Goal: Task Accomplishment & Management: Complete application form

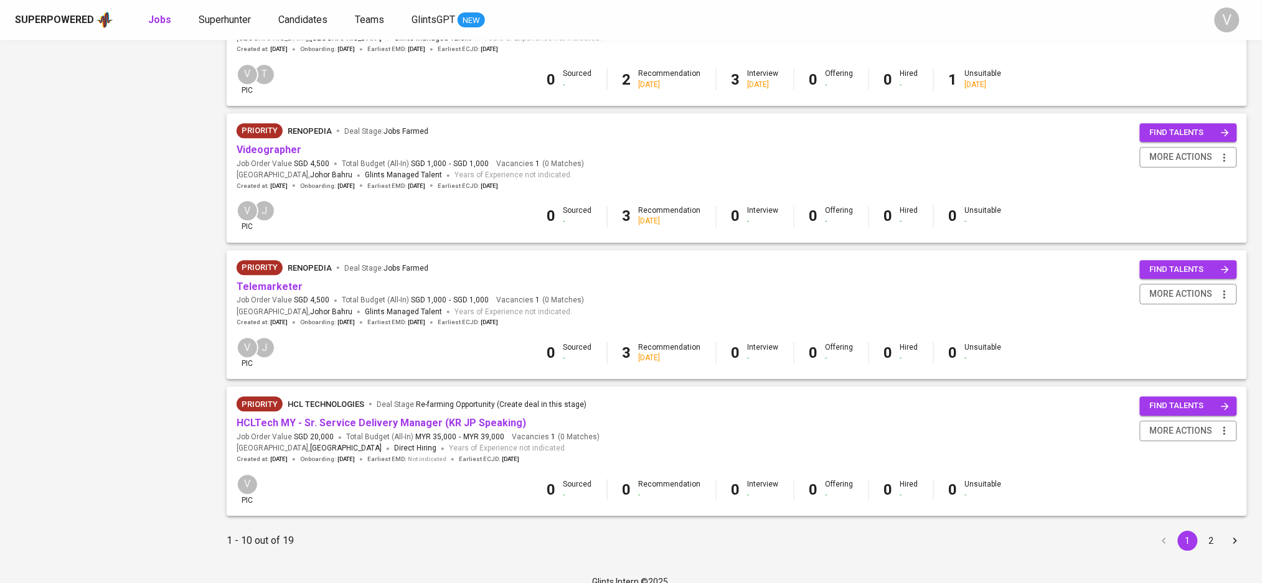
scroll to position [1053, 0]
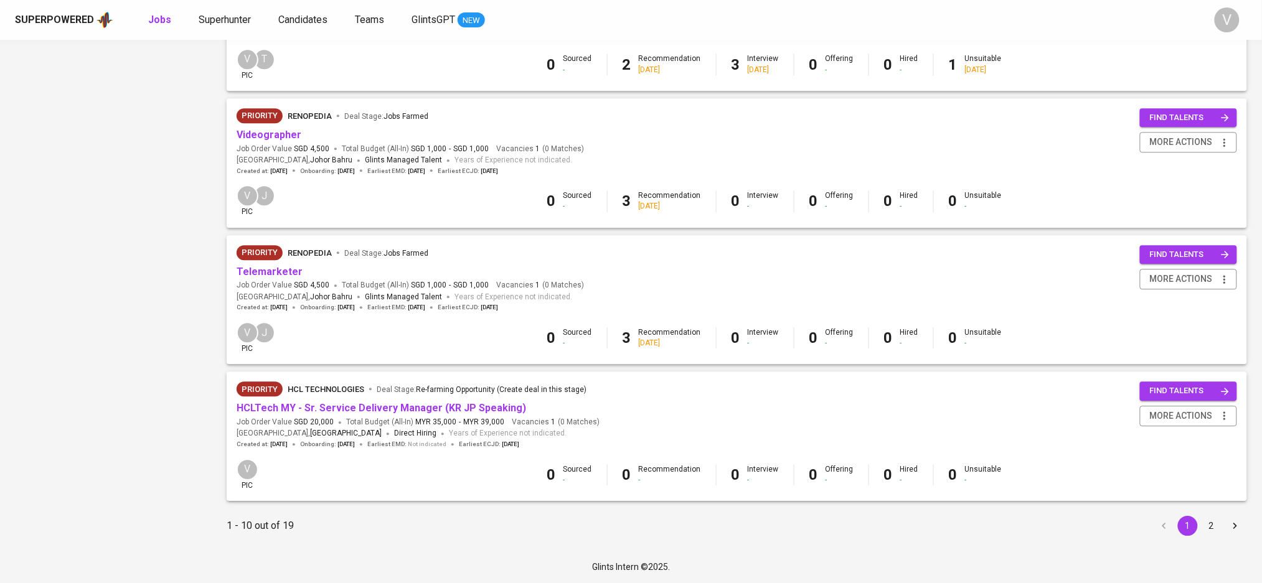
click at [1210, 524] on button "2" at bounding box center [1212, 526] width 20 height 20
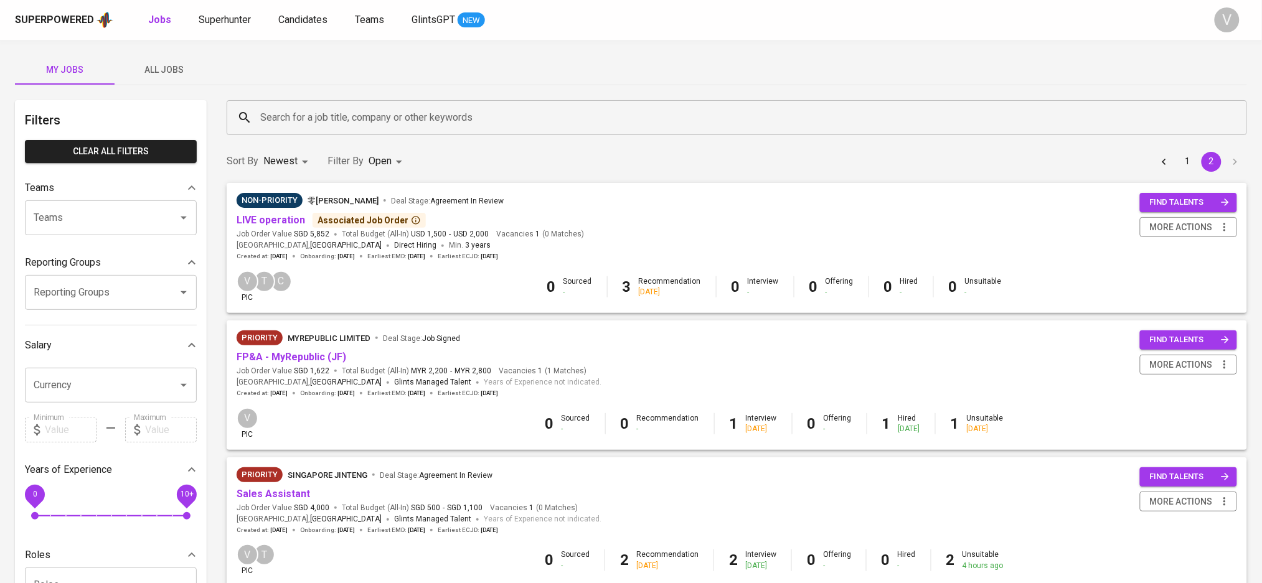
click at [902, 425] on div "2 days ago" at bounding box center [909, 429] width 22 height 11
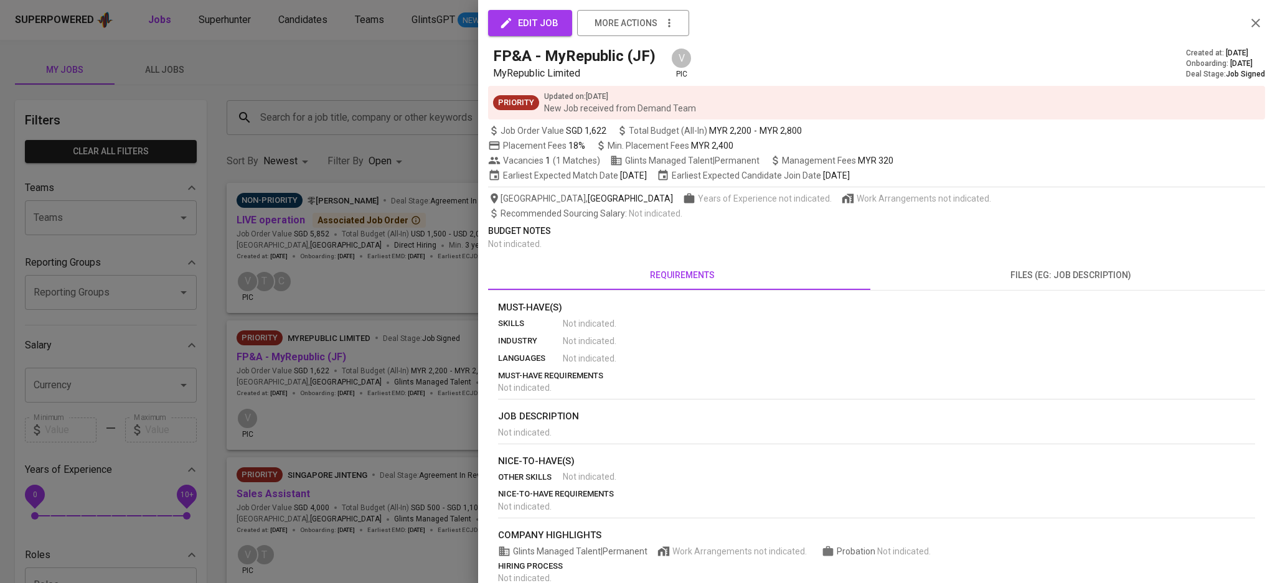
click at [1248, 18] on icon "button" at bounding box center [1255, 23] width 15 height 15
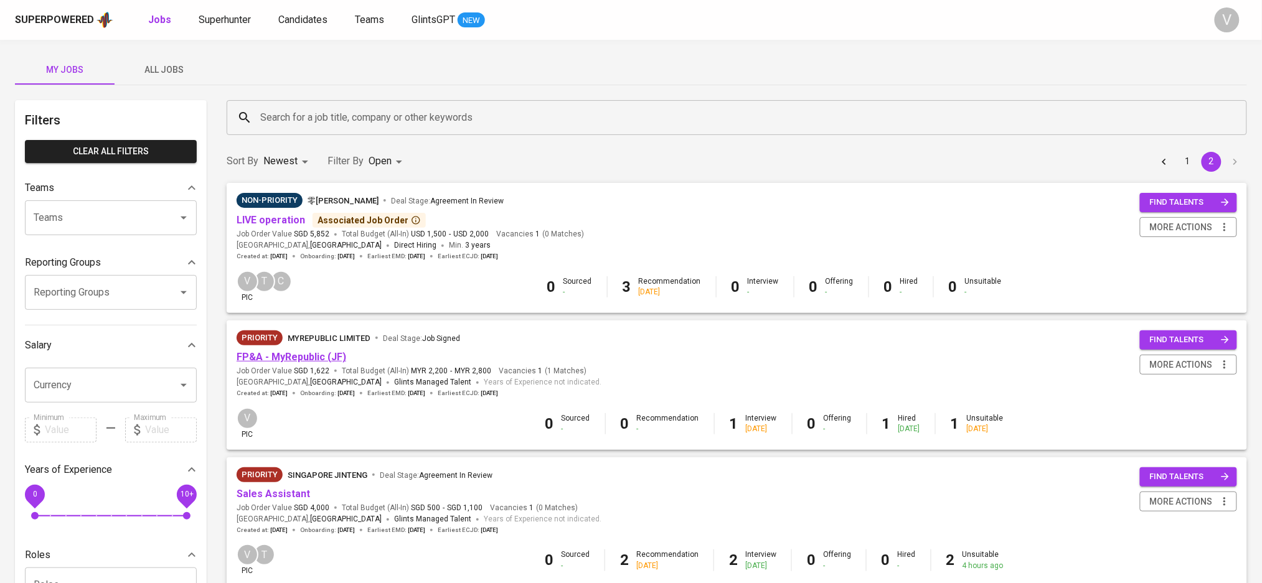
click at [323, 362] on link "FP&A - MyRepublic (JF)" at bounding box center [292, 357] width 110 height 12
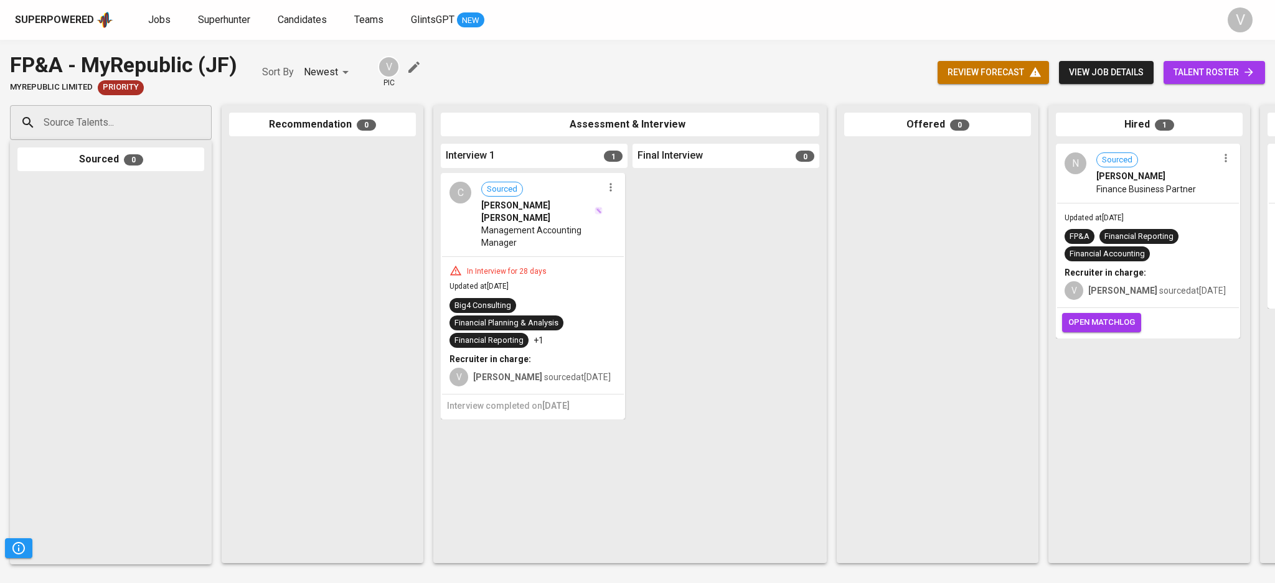
click at [1096, 319] on span "open matchlog" at bounding box center [1101, 323] width 67 height 14
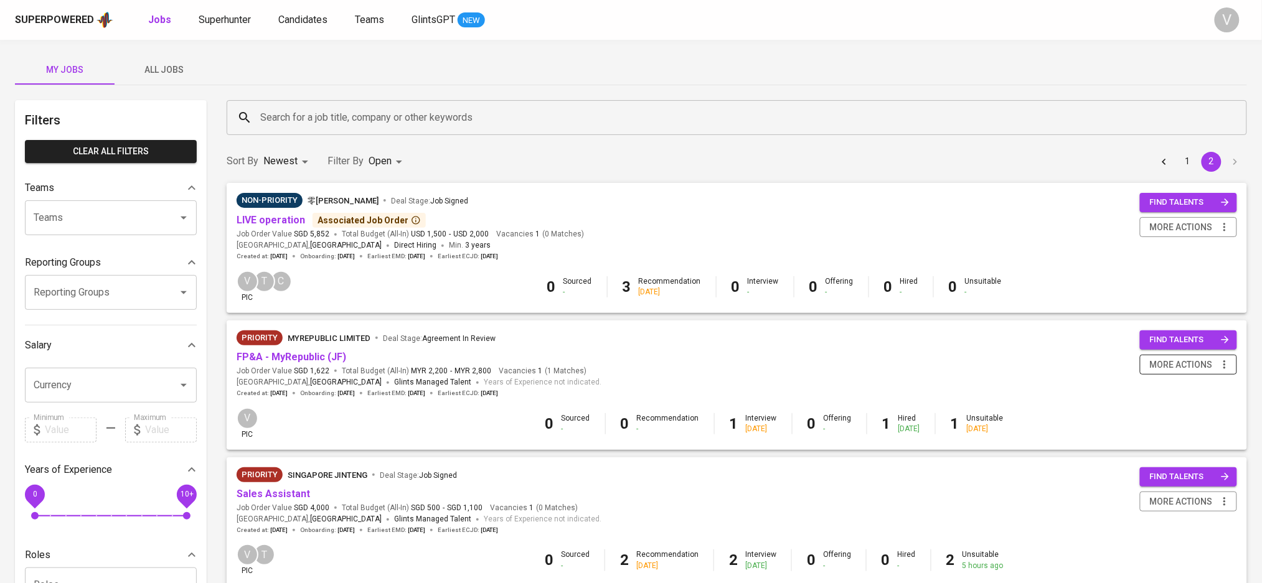
click at [1164, 360] on span "more actions" at bounding box center [1181, 365] width 63 height 16
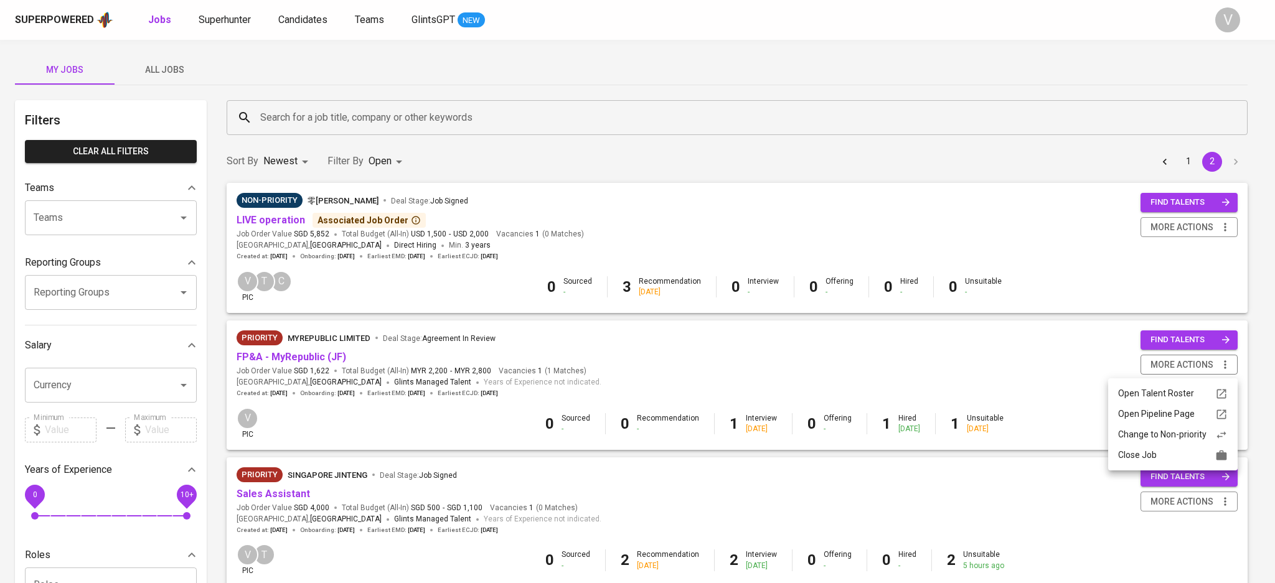
click at [1132, 456] on div "Close Job" at bounding box center [1173, 455] width 110 height 13
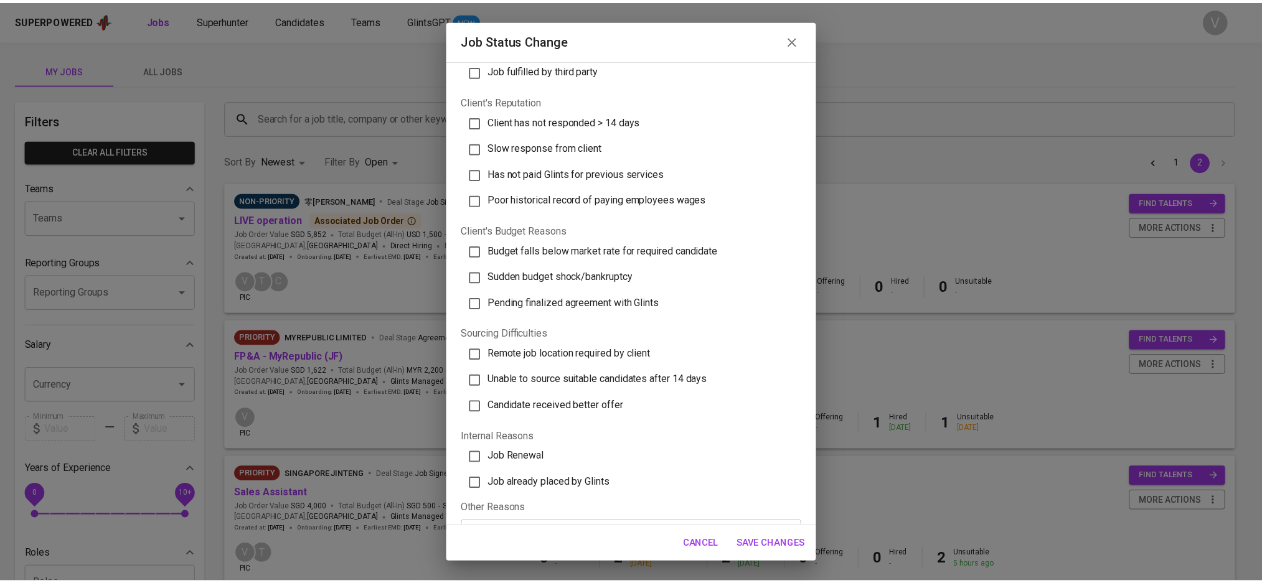
scroll to position [242, 0]
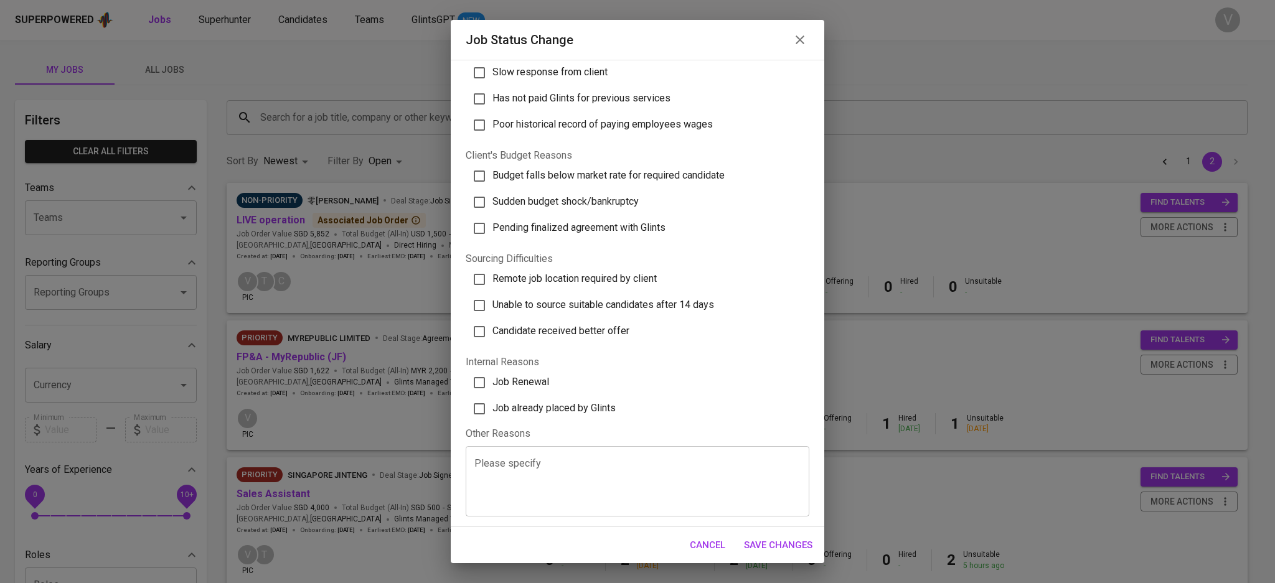
click at [491, 406] on input "Job already placed by Glints" at bounding box center [479, 409] width 26 height 26
checkbox input "true"
click at [769, 545] on span "Save Changes" at bounding box center [778, 545] width 68 height 16
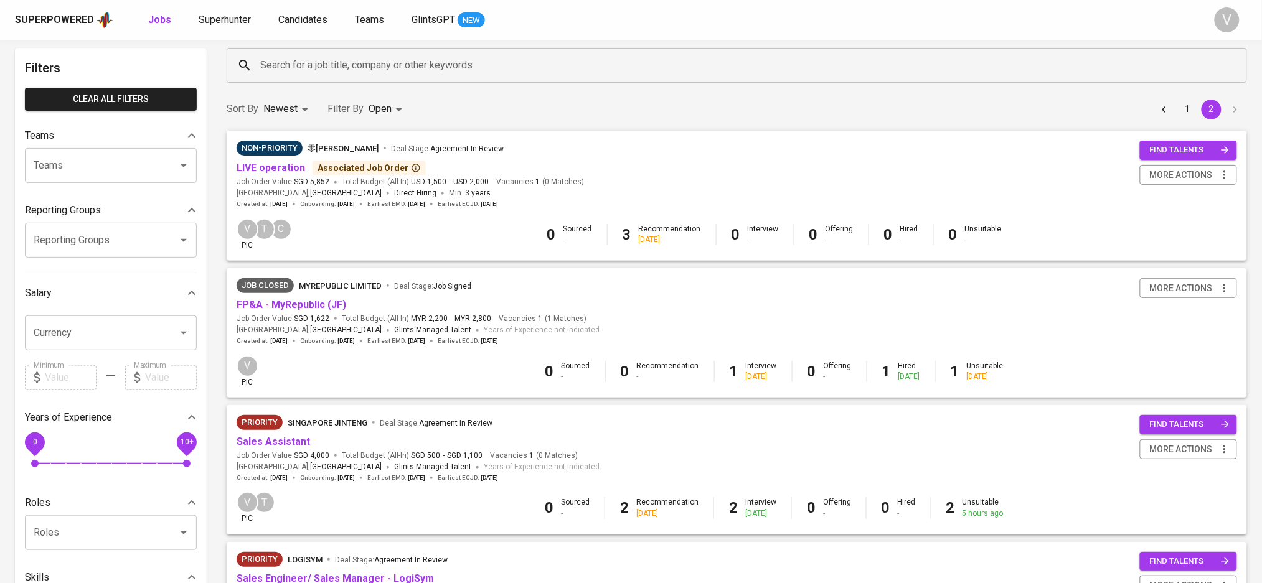
scroll to position [0, 0]
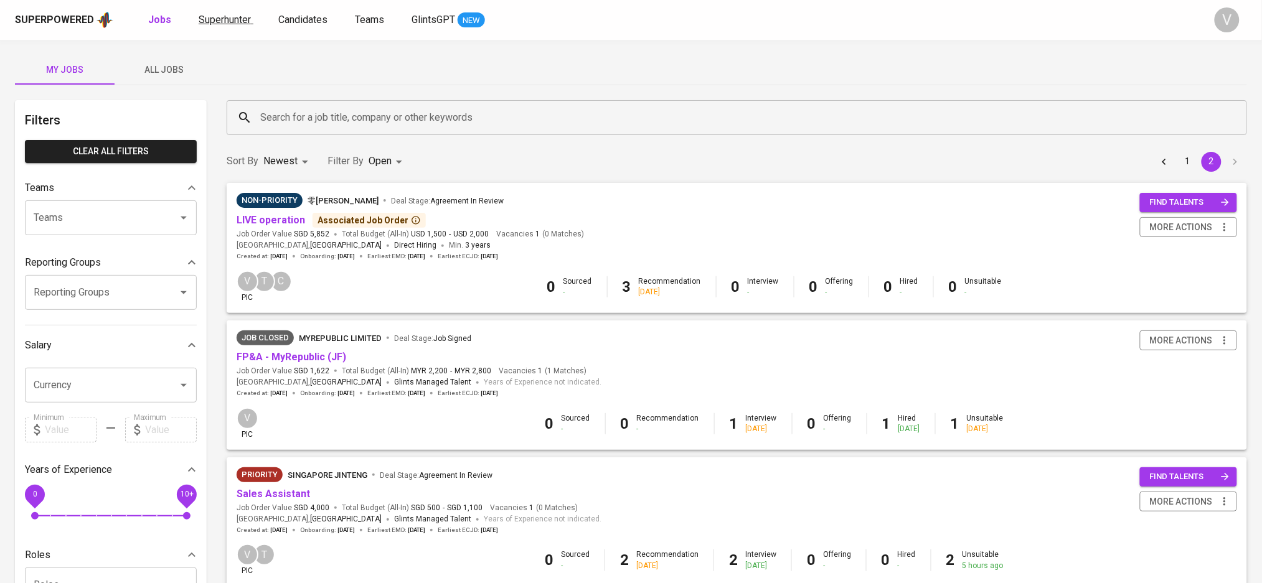
click at [232, 17] on span "Superhunter" at bounding box center [225, 20] width 52 height 12
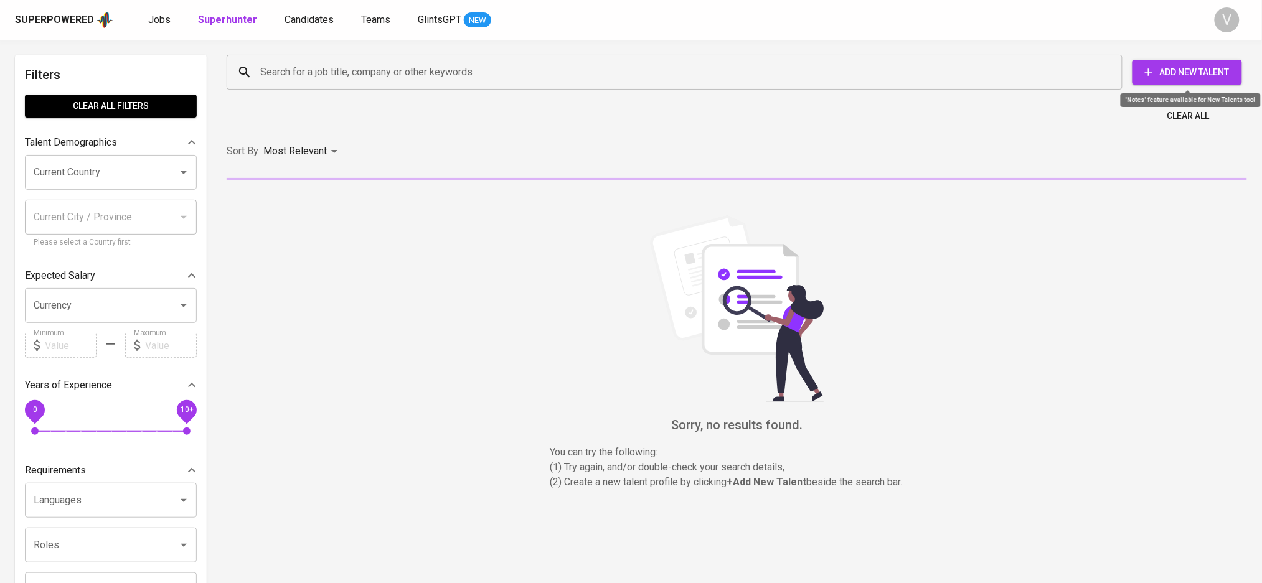
click at [1165, 60] on button "Add New Talent" at bounding box center [1187, 72] width 110 height 25
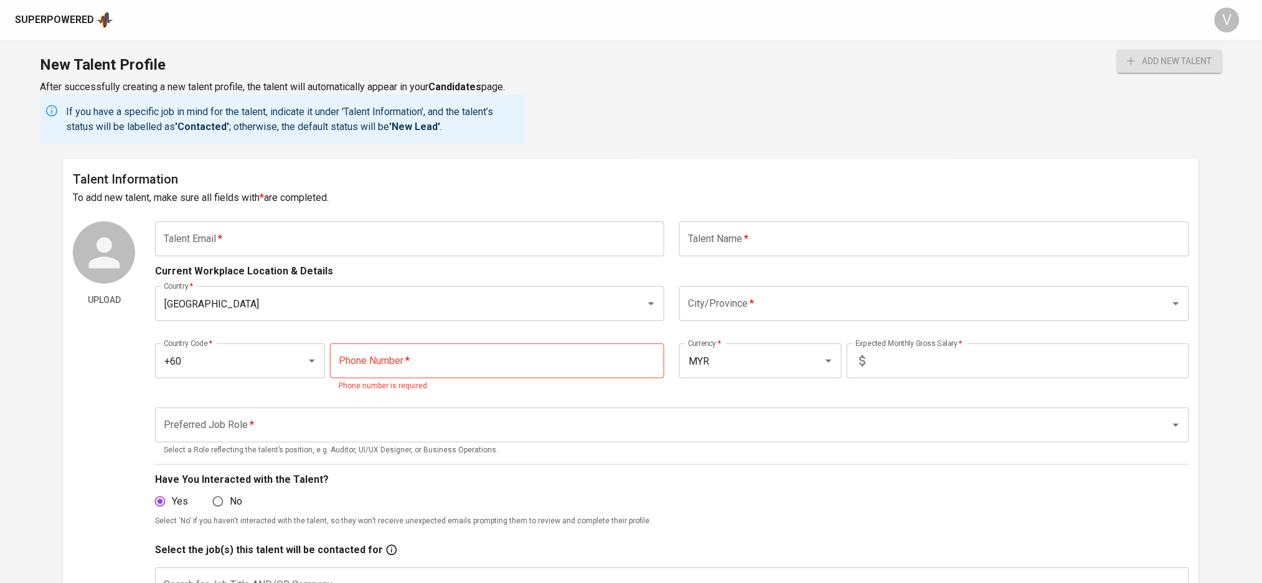
click at [413, 238] on input "text" at bounding box center [409, 239] width 509 height 35
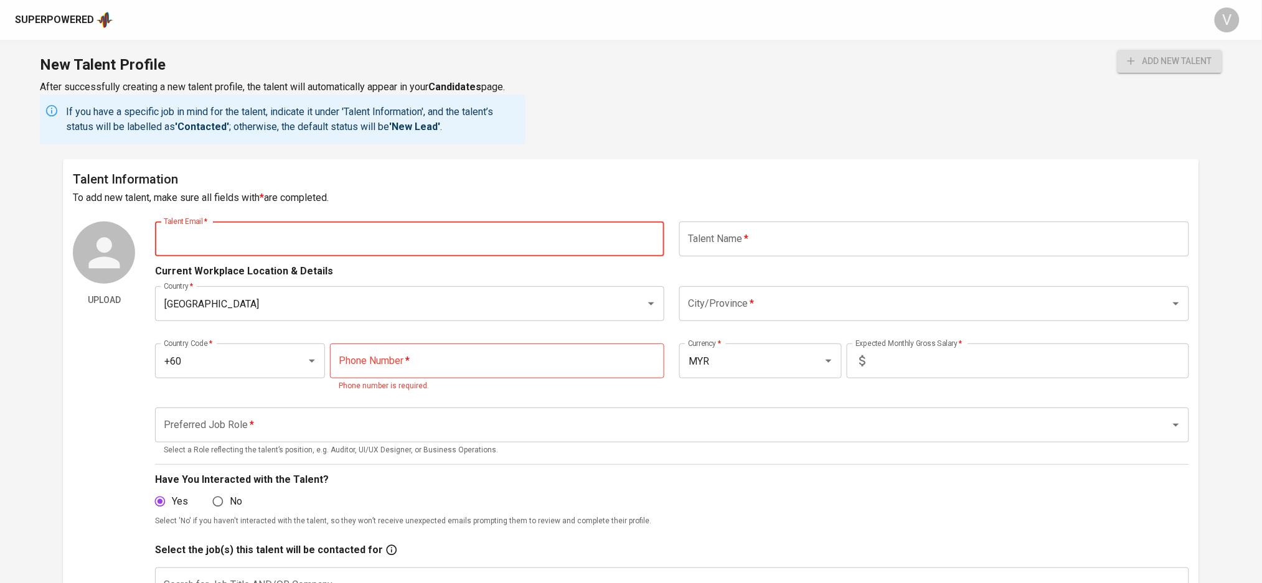
paste input "sut ta pai sasure (ar/ap/mdm)"
drag, startPoint x: 234, startPoint y: 238, endPoint x: 383, endPoint y: 244, distance: 149.5
click at [355, 238] on input "sut ta pai sasure (ar/ap/mdm)" at bounding box center [409, 239] width 509 height 35
type input "s"
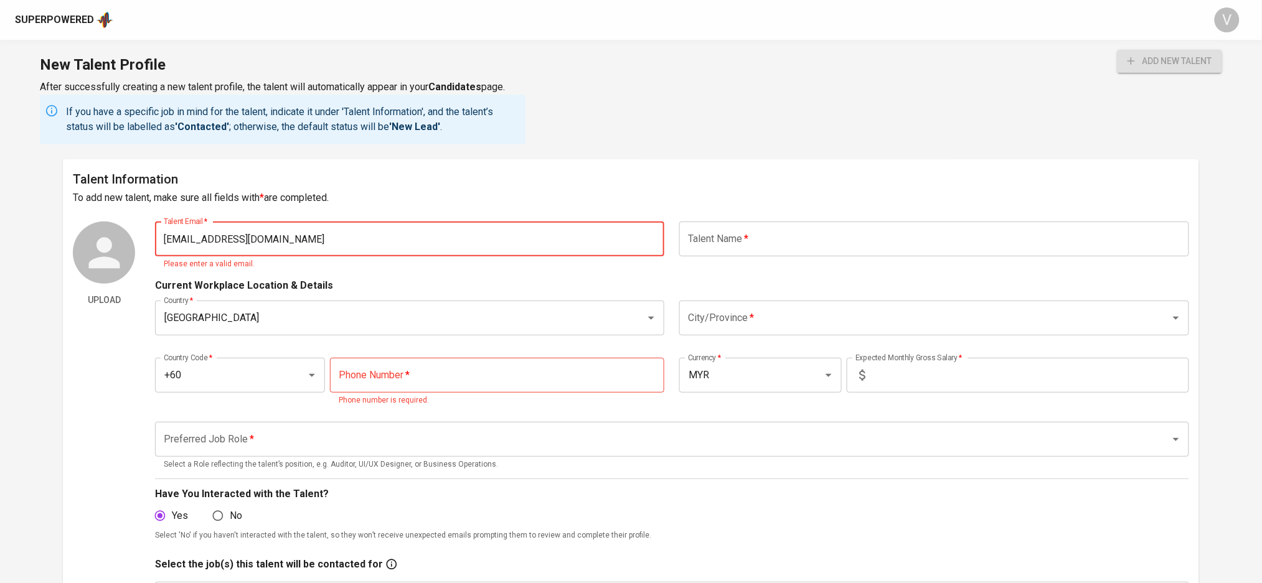
type input "sthapsasure@gmail.com"
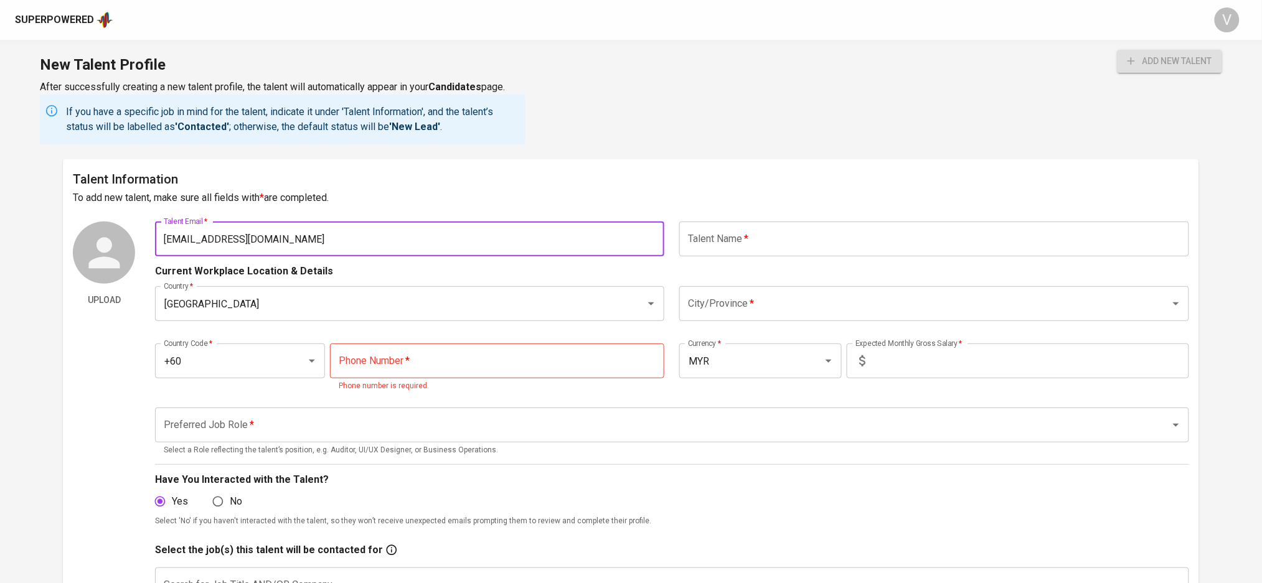
click at [736, 242] on input "text" at bounding box center [933, 239] width 509 height 35
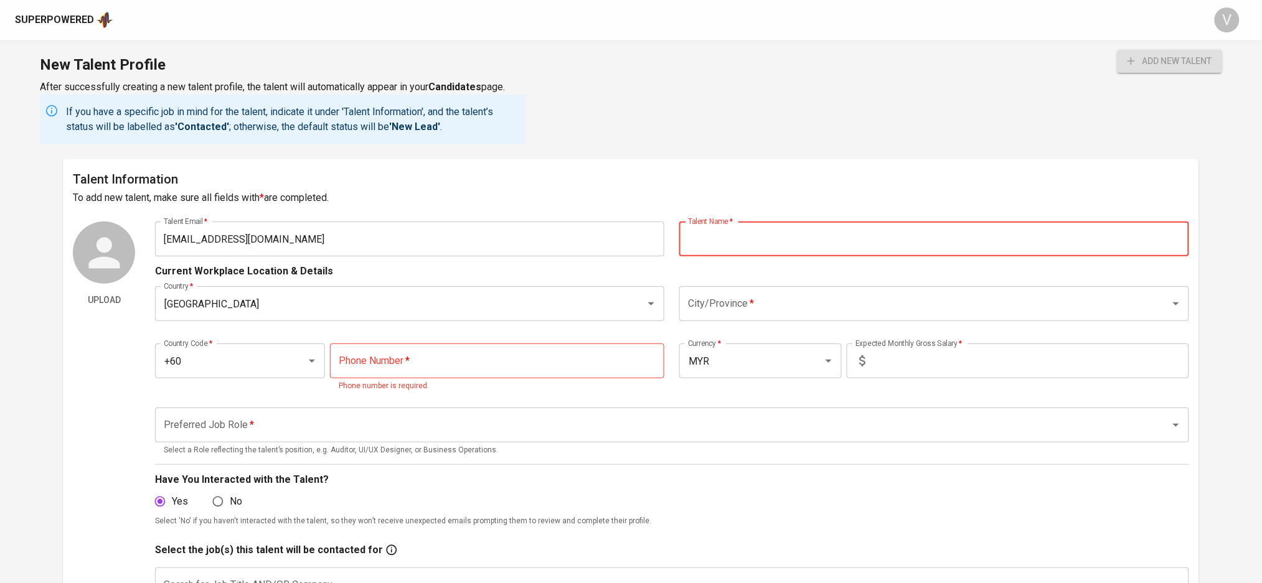
paste input "Sut Ta Pai Sasure"
type input "Sut Ta Pai Sasure"
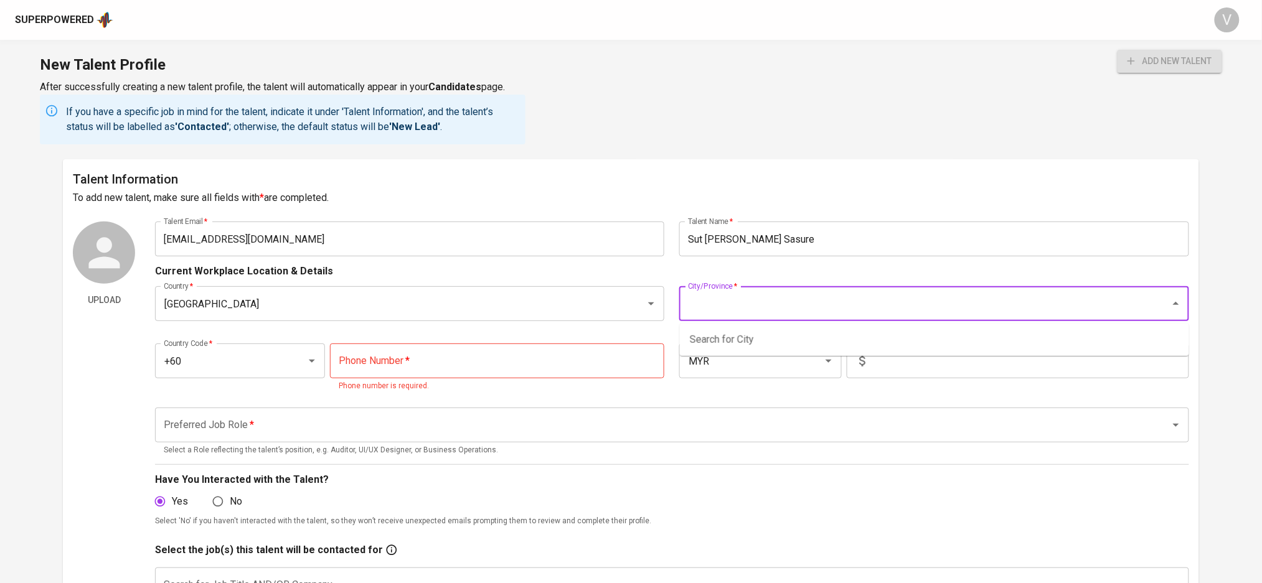
click at [708, 302] on input "City/Province   *" at bounding box center [916, 304] width 463 height 24
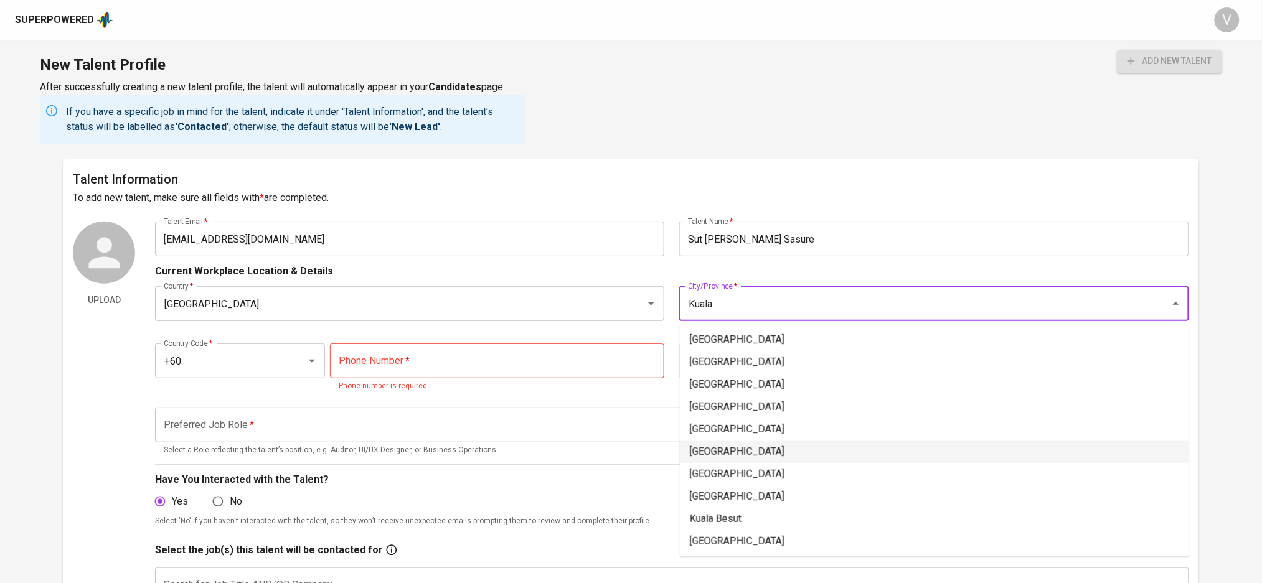
click at [716, 447] on li "[GEOGRAPHIC_DATA]" at bounding box center [934, 452] width 509 height 22
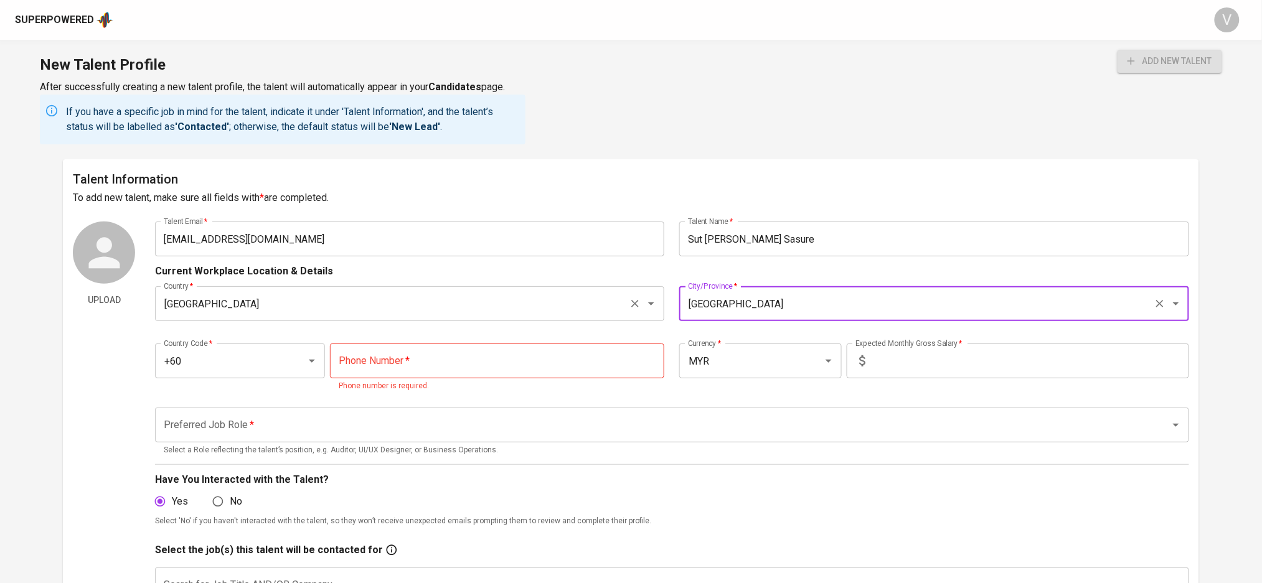
type input "[GEOGRAPHIC_DATA]"
drag, startPoint x: 325, startPoint y: 302, endPoint x: 336, endPoint y: 315, distance: 17.2
click at [325, 302] on input "[GEOGRAPHIC_DATA]" at bounding box center [392, 304] width 463 height 24
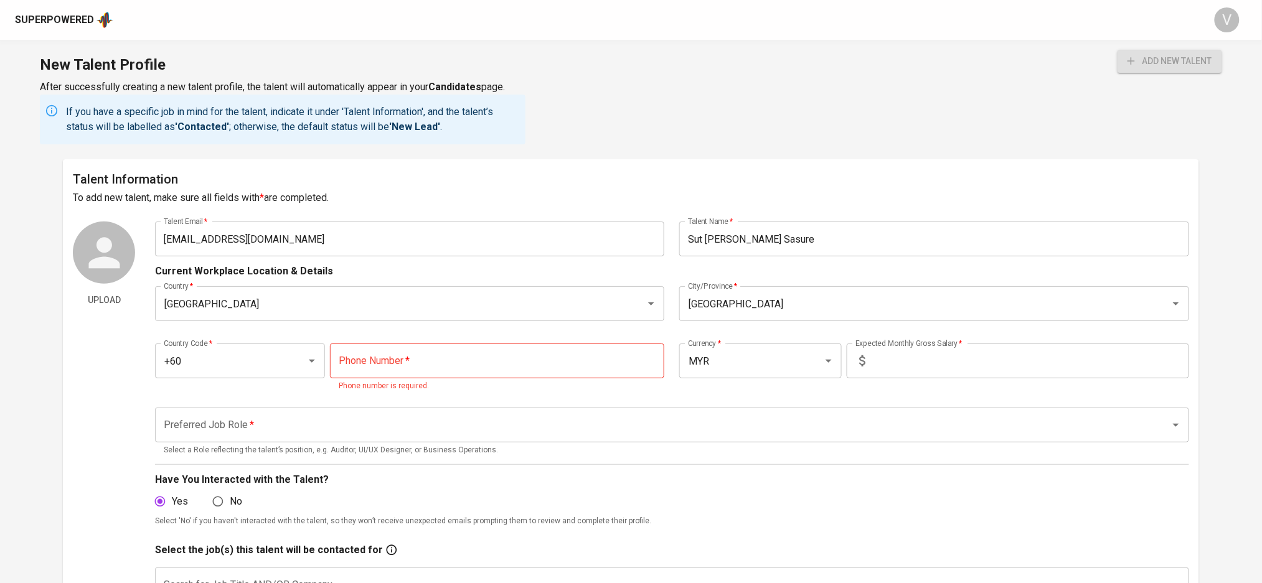
click at [391, 367] on input "tel" at bounding box center [497, 361] width 334 height 35
type input "14-563-5156"
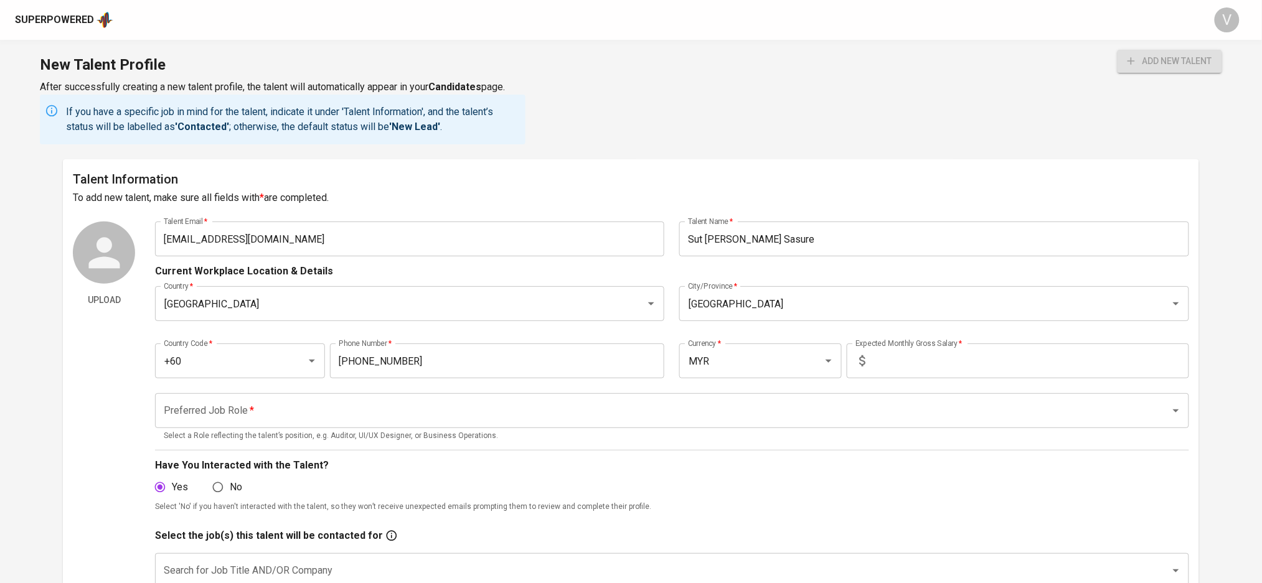
click at [868, 349] on div "Expected Monthly Gross Salary *" at bounding box center [1018, 361] width 342 height 35
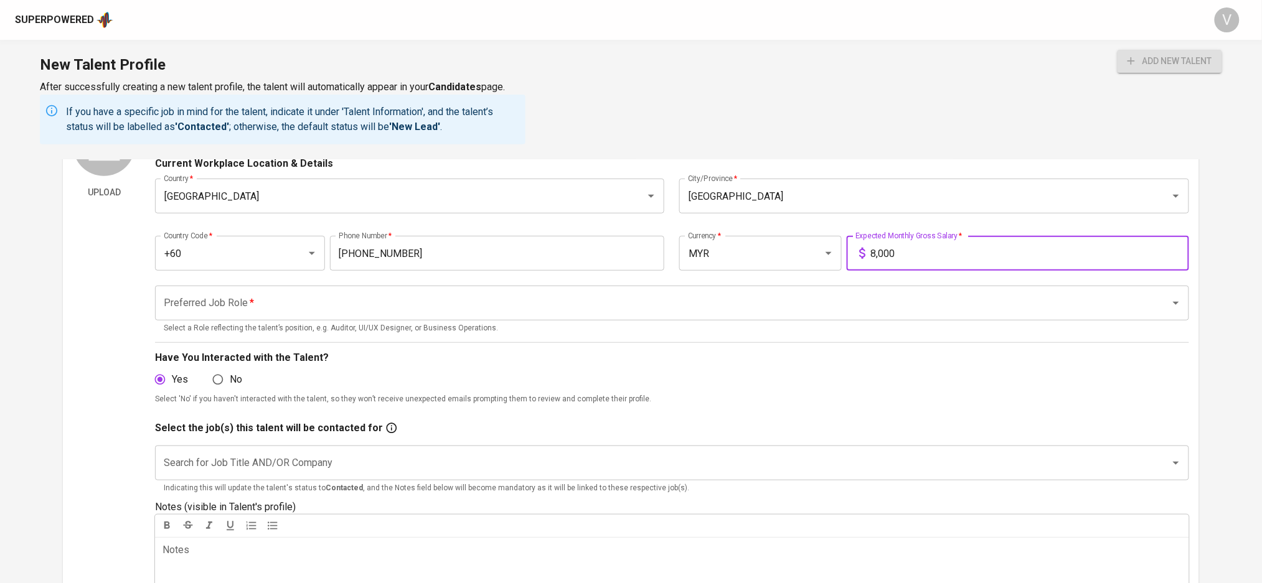
scroll to position [83, 0]
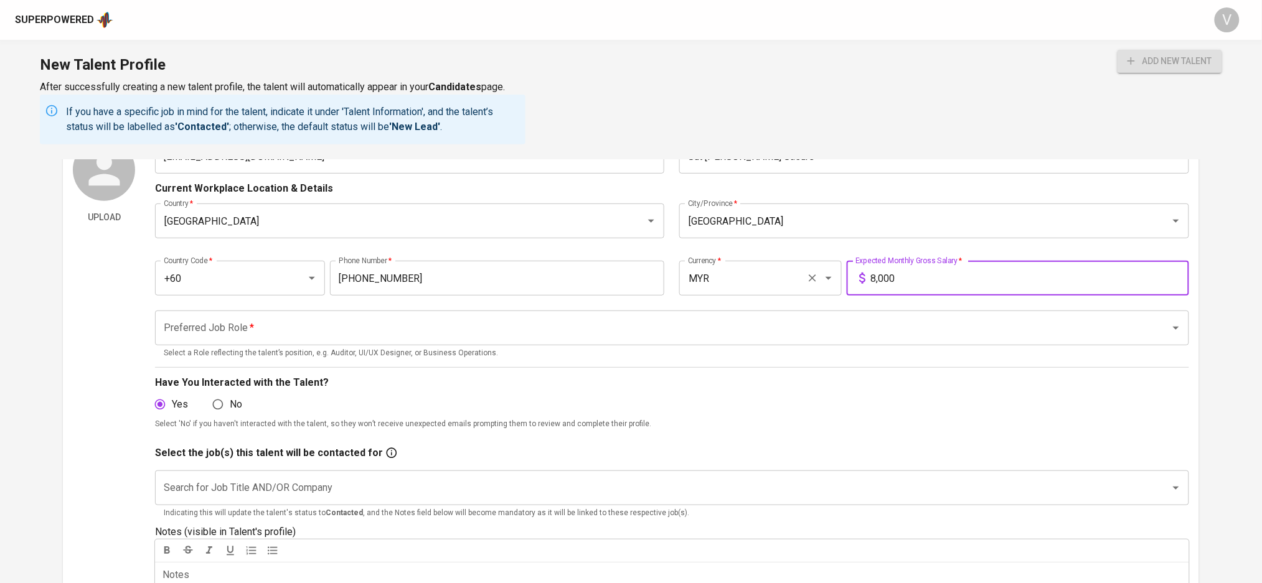
drag, startPoint x: 943, startPoint y: 280, endPoint x: 765, endPoint y: 289, distance: 178.3
click at [765, 289] on div "Country Code   * +60 Country Code * Phone Number   * 14-563-5156 Phone Number *…" at bounding box center [671, 274] width 1033 height 57
click at [330, 332] on input "Preferred Job Role   *" at bounding box center [654, 328] width 987 height 24
drag, startPoint x: 890, startPoint y: 278, endPoint x: 871, endPoint y: 278, distance: 18.7
click at [870, 278] on input "9,552" at bounding box center [1029, 278] width 318 height 35
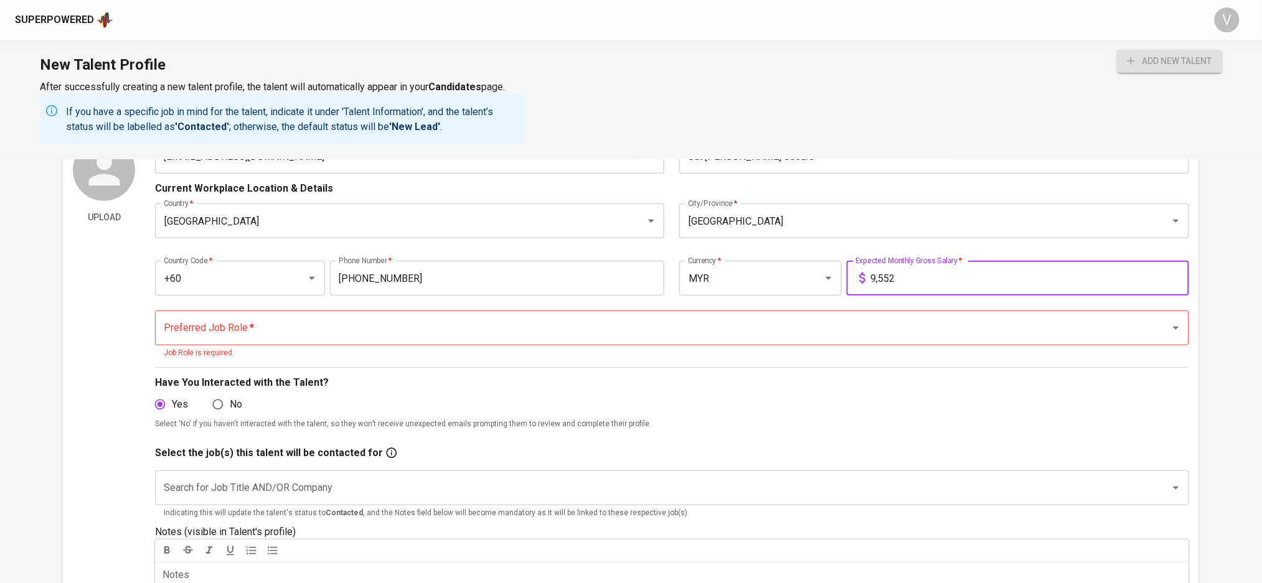
drag, startPoint x: 906, startPoint y: 283, endPoint x: 852, endPoint y: 279, distance: 54.3
click at [852, 279] on div "9,552 Expected Monthly Gross Salary *" at bounding box center [1018, 278] width 342 height 35
type input "8"
type input "7,000"
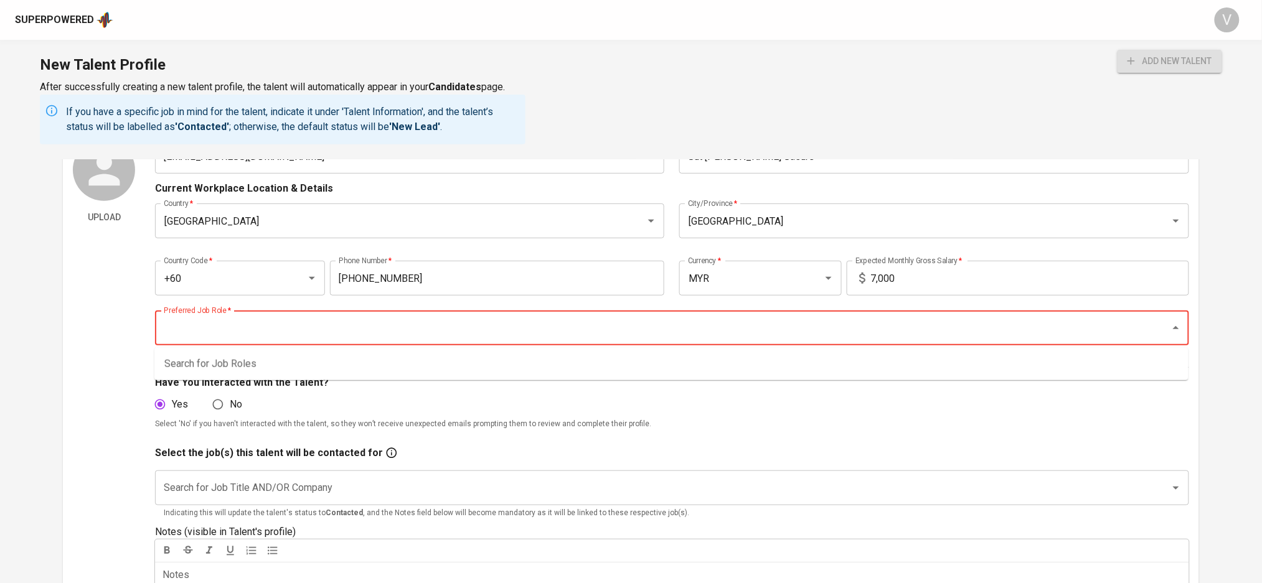
click at [296, 335] on input "Preferred Job Role   *" at bounding box center [654, 328] width 987 height 24
type input "o"
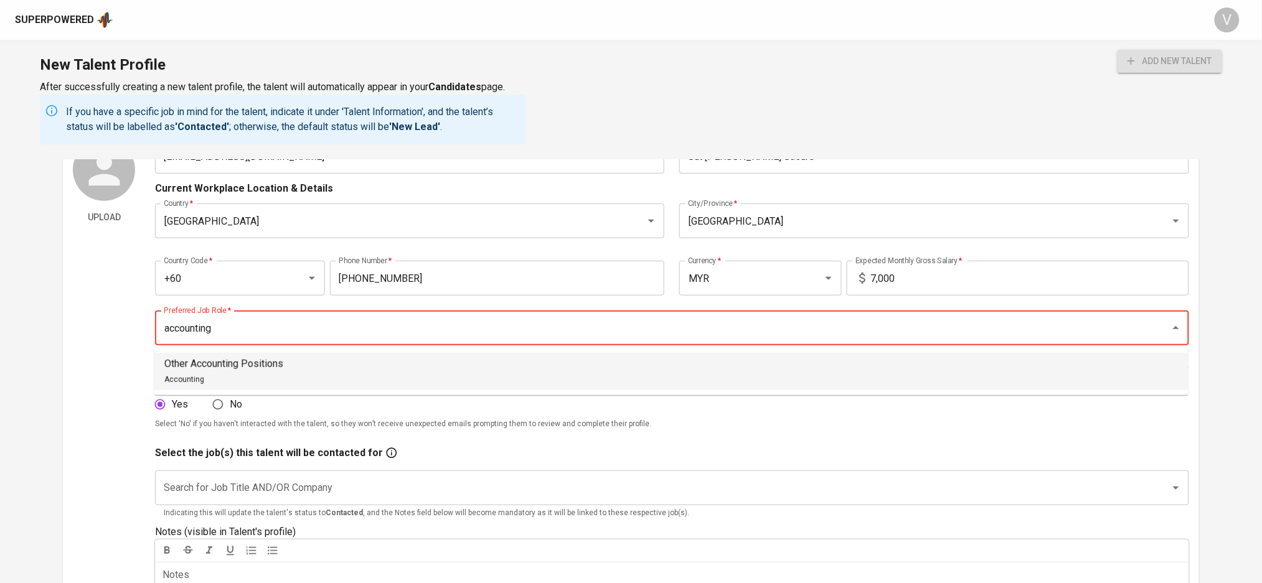
click at [230, 366] on p "Other Accounting Positions" at bounding box center [223, 364] width 119 height 15
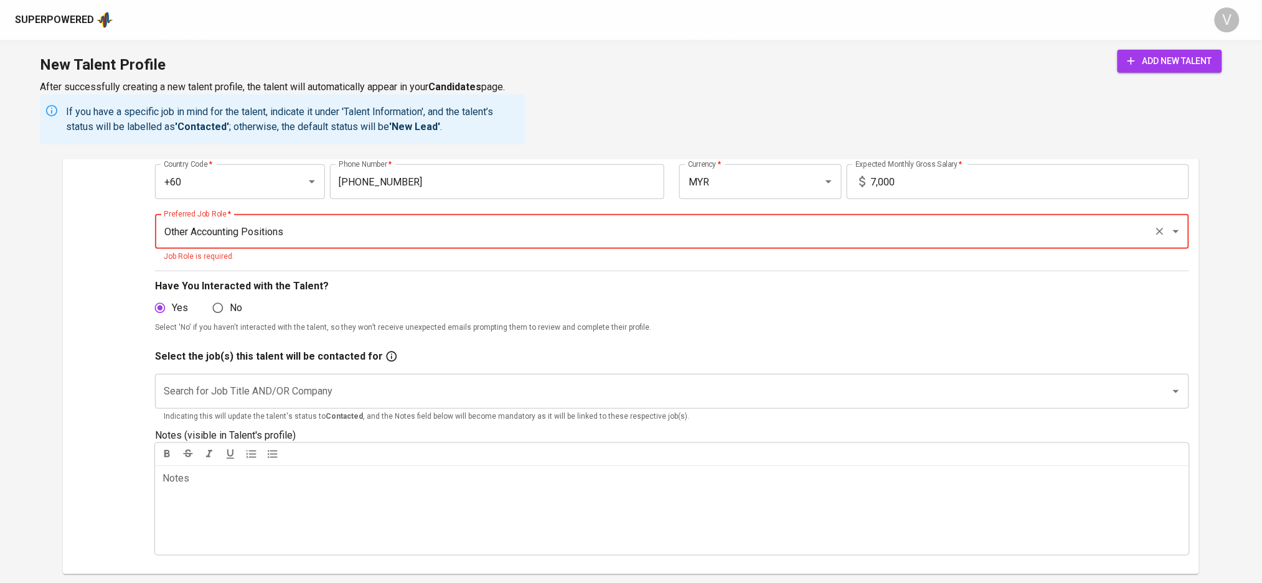
scroll to position [249, 0]
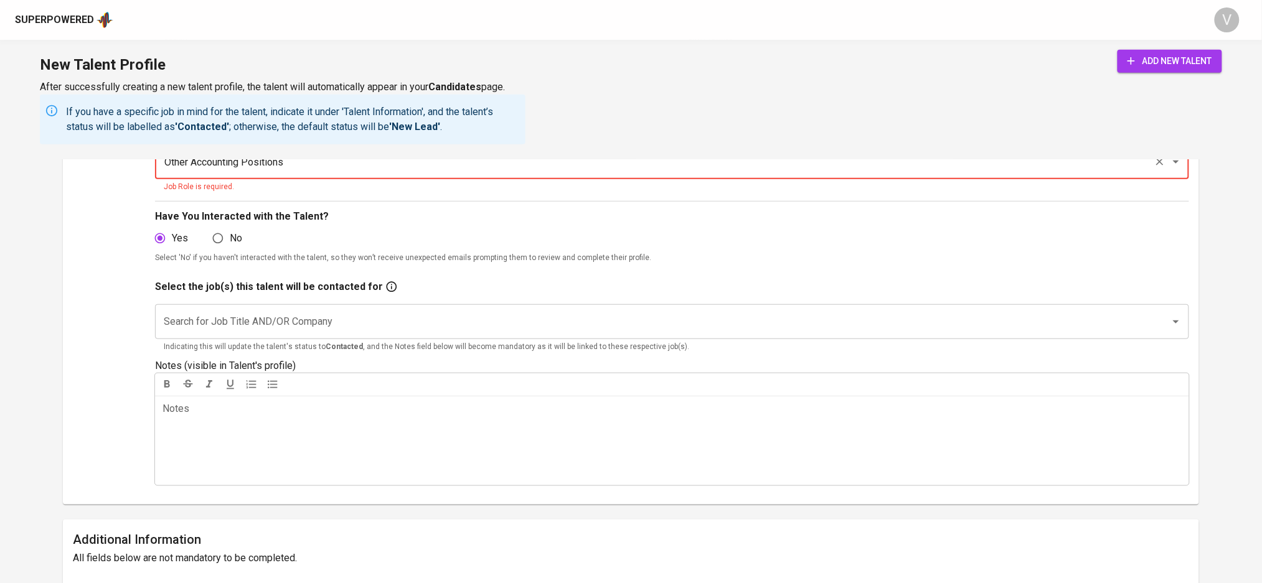
type input "Other Accounting Positions"
click at [217, 325] on input "Search for Job Title AND/OR Company" at bounding box center [654, 322] width 987 height 24
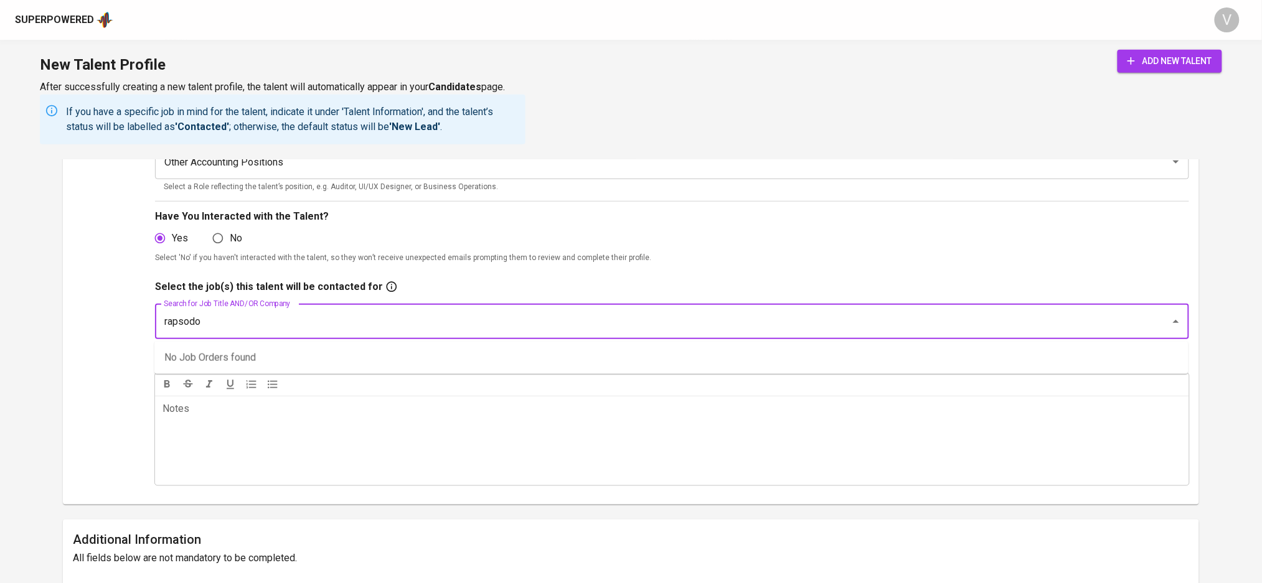
drag, startPoint x: 245, startPoint y: 320, endPoint x: 55, endPoint y: 318, distance: 189.9
click at [62, 314] on main "Talent Information To add new talent, make sure all fields with * are completed…" at bounding box center [631, 483] width 1262 height 1146
type input "finance"
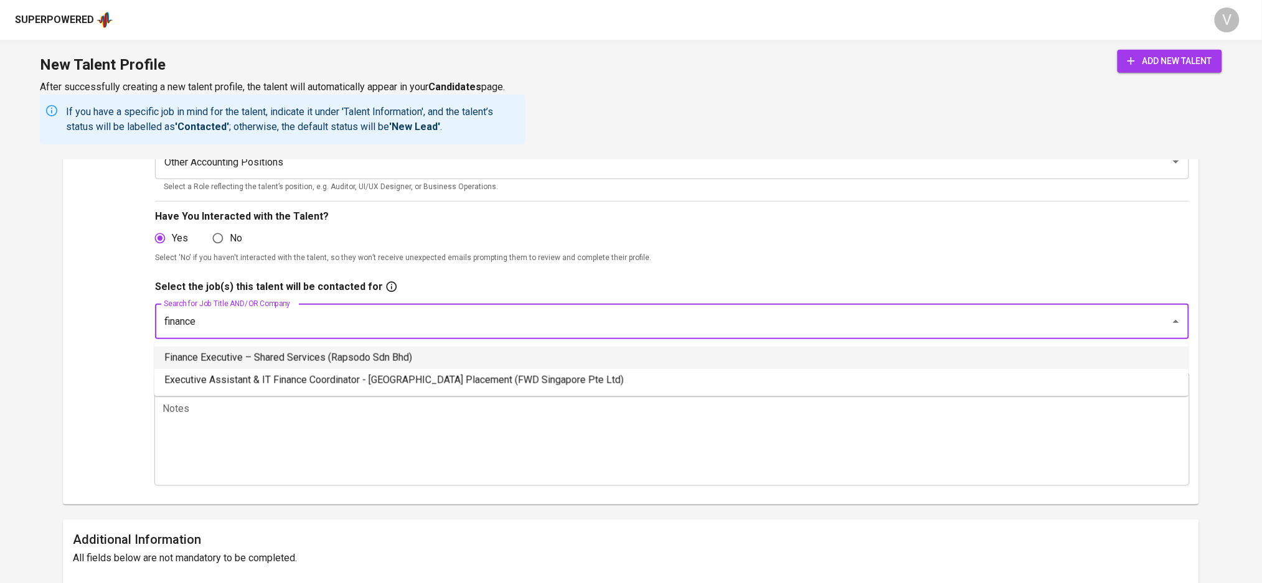
click at [321, 349] on li "Finance Executive – Shared Services (Rapsodo Sdn Bhd)" at bounding box center [671, 358] width 1034 height 22
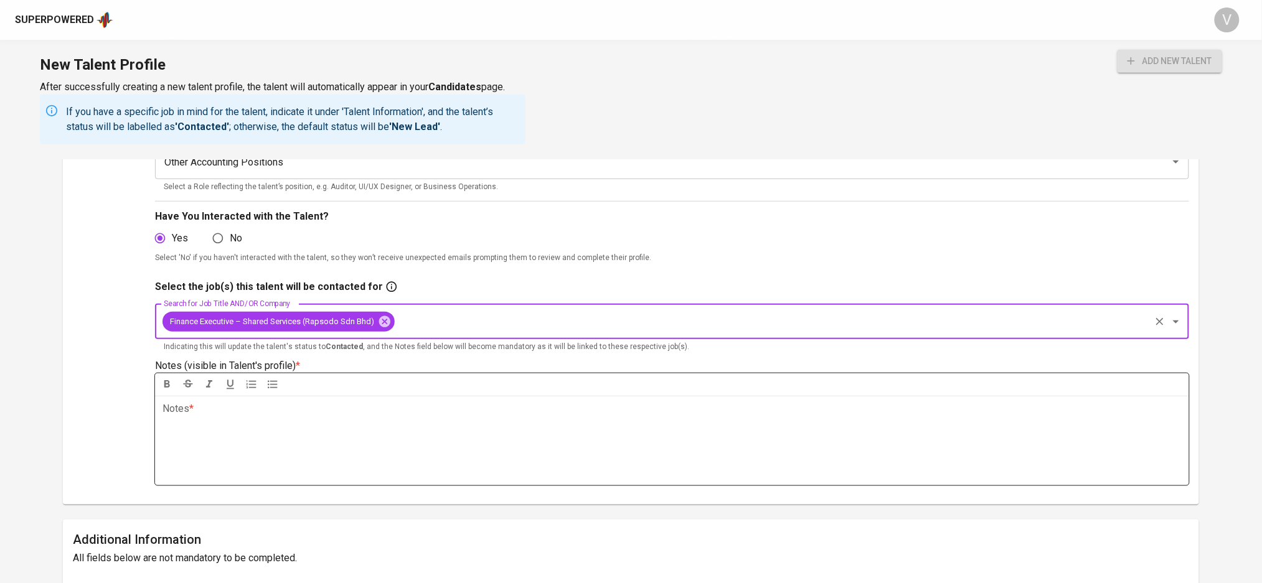
click at [204, 418] on div "Notes * ﻿" at bounding box center [671, 441] width 1033 height 90
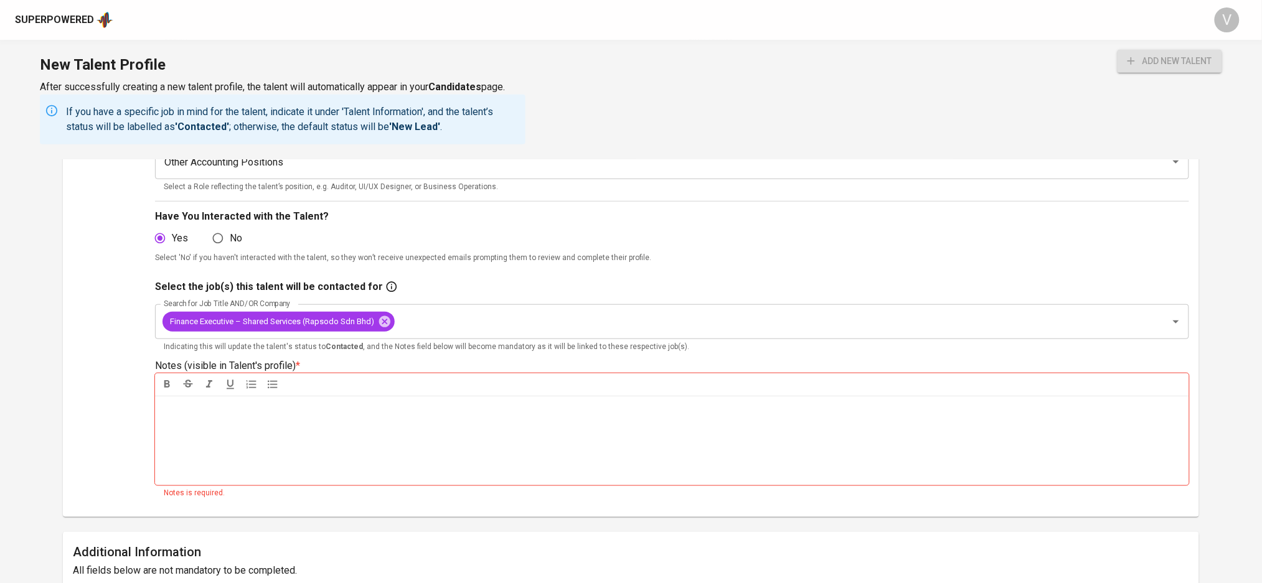
click at [275, 424] on div "Notes * ﻿" at bounding box center [671, 441] width 1033 height 90
drag, startPoint x: 276, startPoint y: 415, endPoint x: 209, endPoint y: 423, distance: 67.2
click at [209, 423] on div "Notes * ﻿" at bounding box center [671, 441] width 1033 height 90
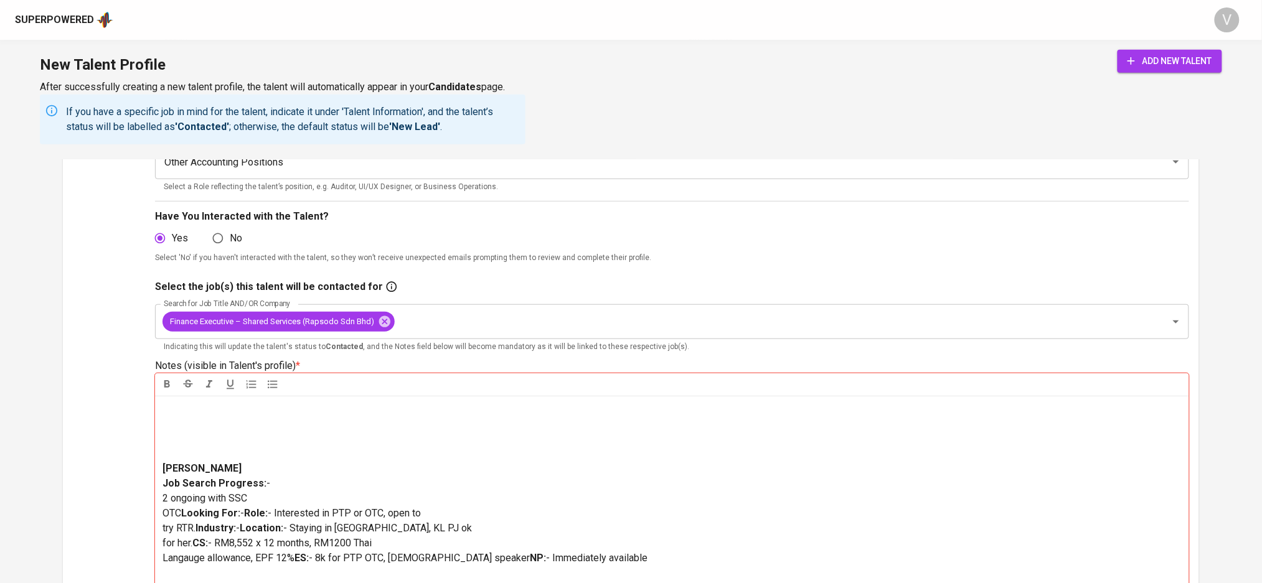
click at [172, 458] on p at bounding box center [671, 432] width 1019 height 60
drag, startPoint x: 164, startPoint y: 463, endPoint x: 147, endPoint y: 387, distance: 77.8
click at [147, 387] on div "Upload Talent Email   * sthapsasure@gmail.com Talent Email * Talent Name   * Su…" at bounding box center [631, 357] width 1116 height 769
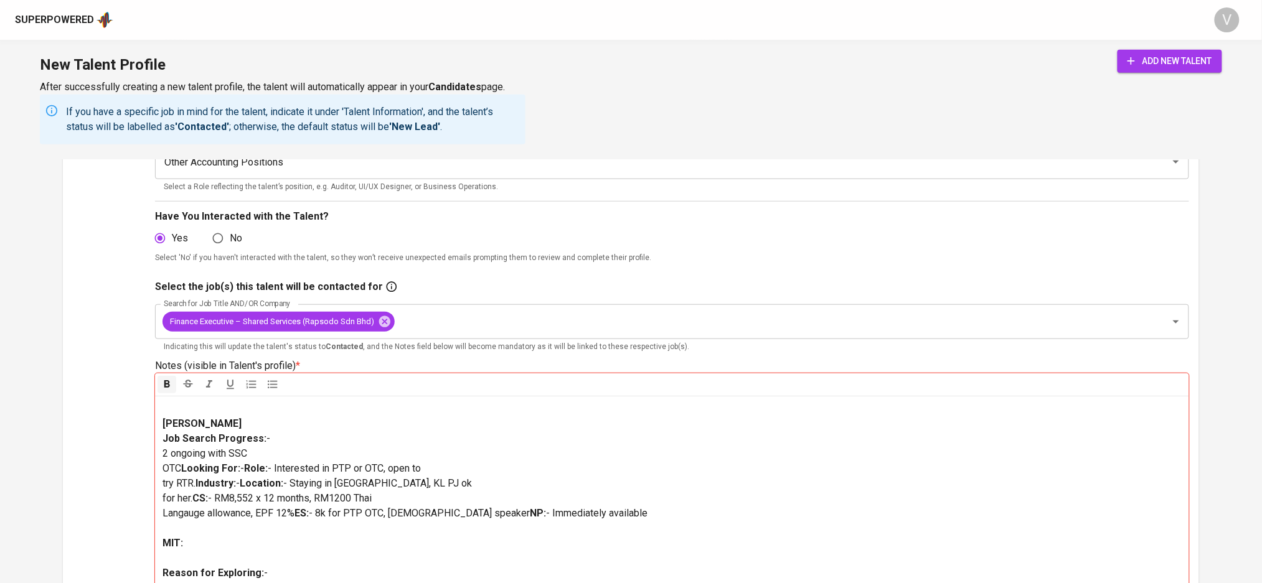
click at [156, 418] on div "﻿ Vern Job Search Progress: - 2 ongoing with SSC OTC Looking For: - Role: - Int…" at bounding box center [671, 558] width 1033 height 324
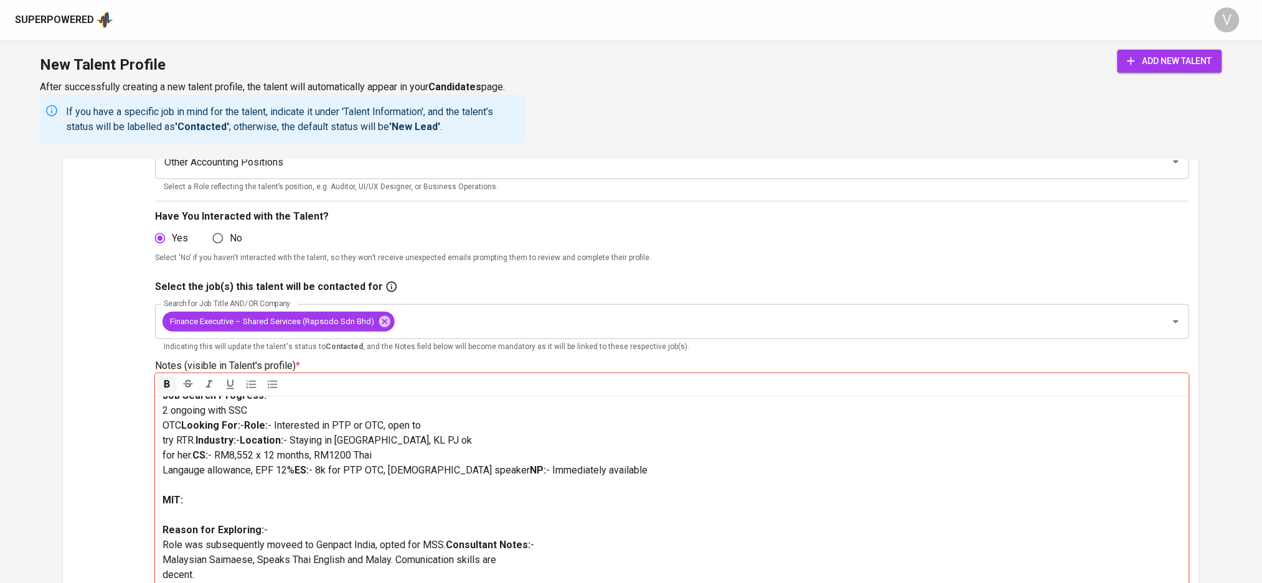
scroll to position [0, 0]
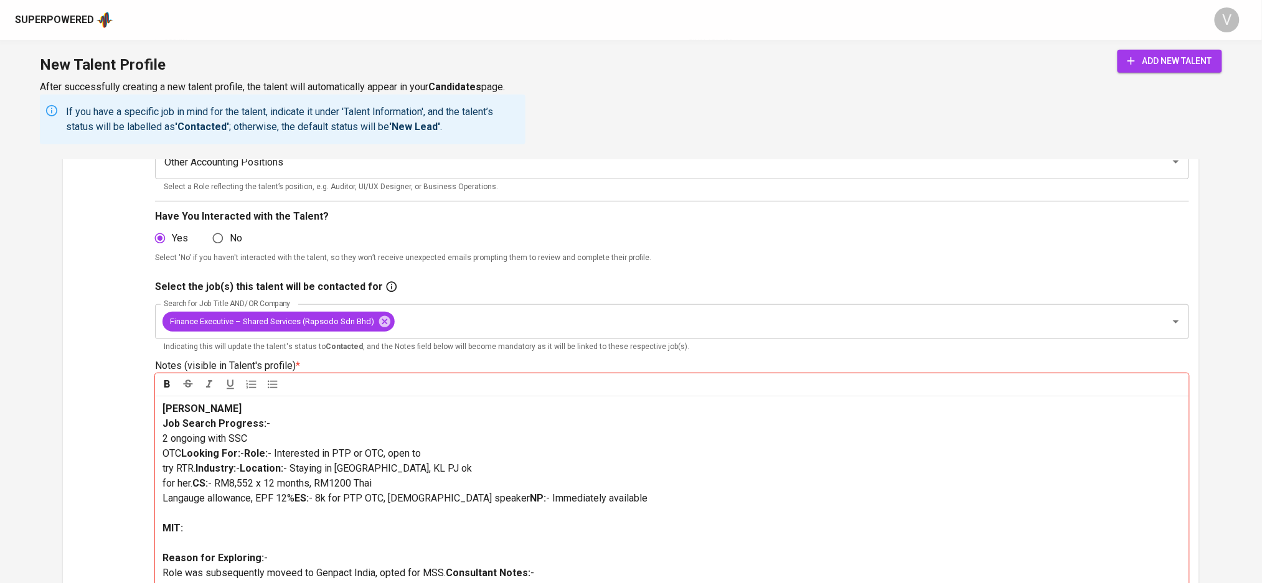
click at [170, 464] on p "Vern Job Search Progress: - 2 ongoing with SSC OTC Looking For: - Role: - Inter…" at bounding box center [671, 454] width 1019 height 105
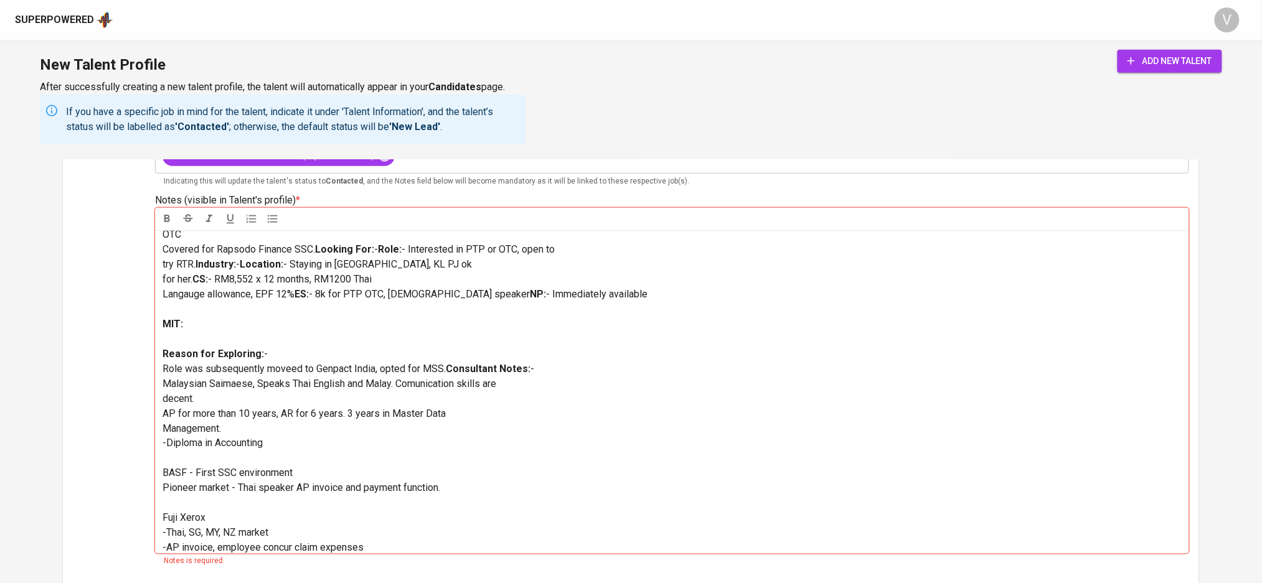
scroll to position [83, 0]
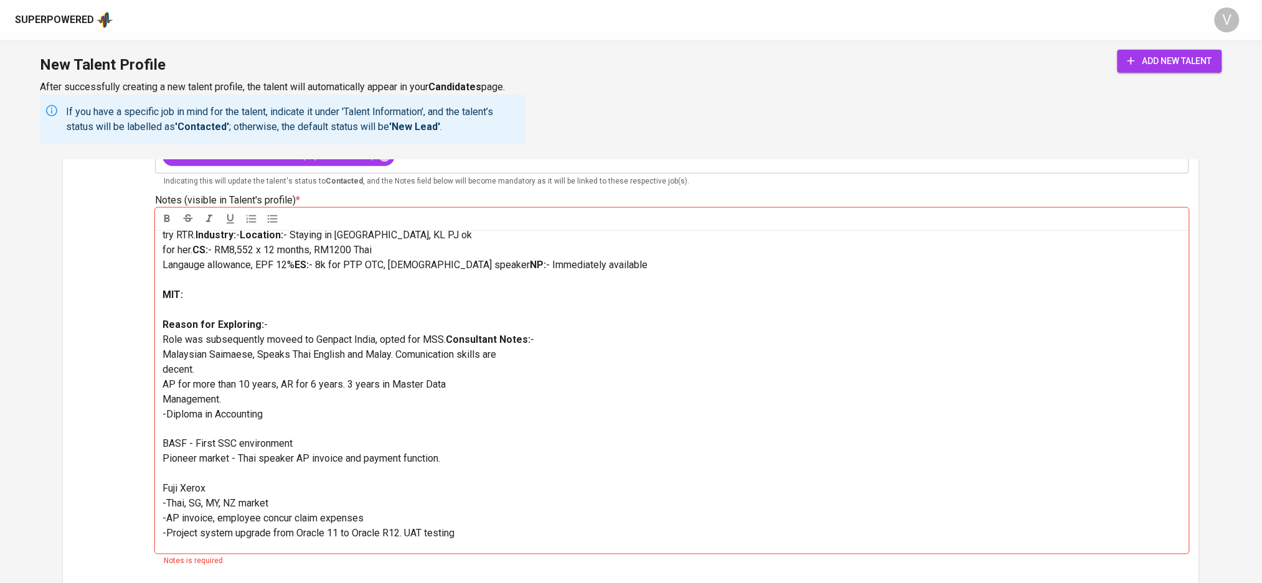
click at [164, 241] on span "- Interested in PTP or OTC, open to try RTR." at bounding box center [358, 227] width 392 height 27
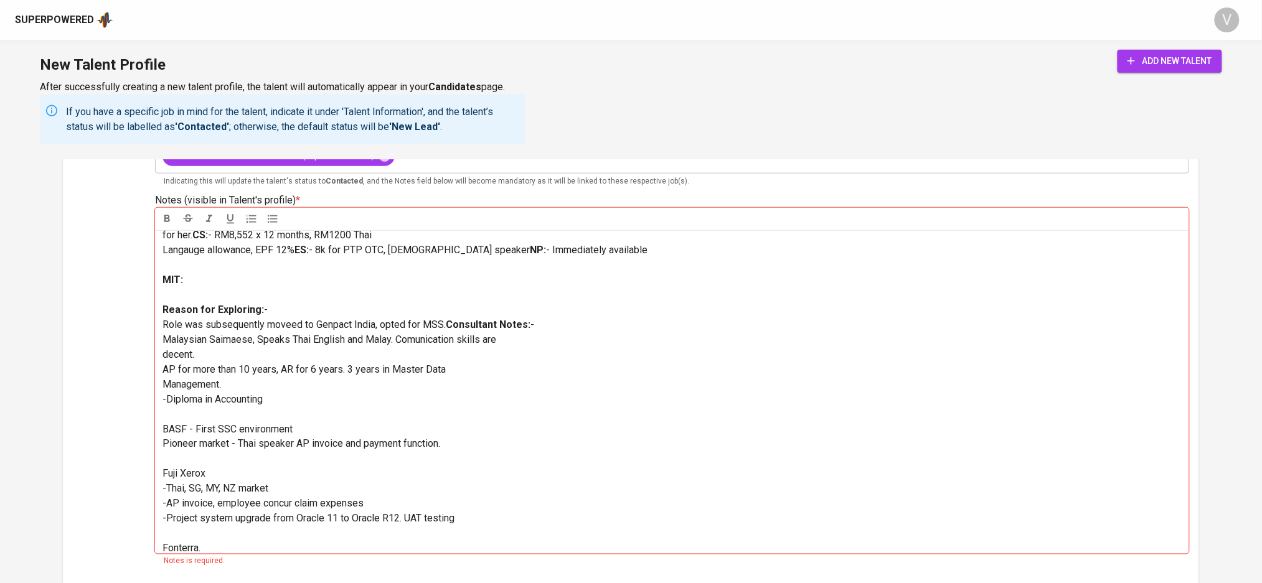
click at [158, 309] on div "Vern Job Search Progress: - 2 ongoing with SSC OTC Covered for Rapsodo Finance …" at bounding box center [671, 392] width 1033 height 324
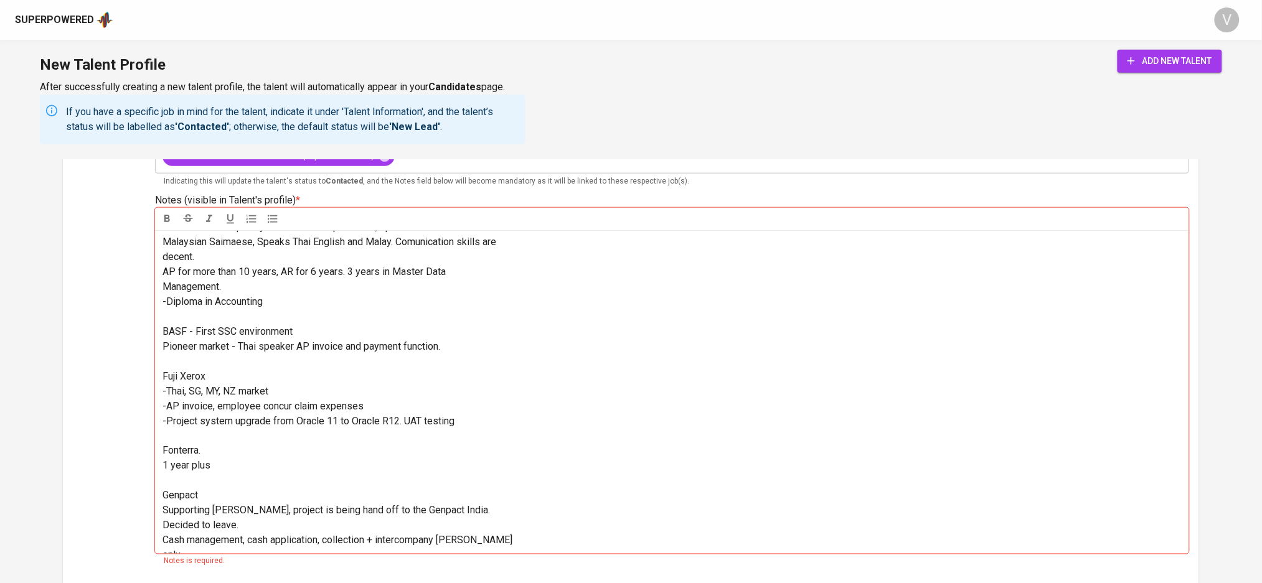
scroll to position [249, 0]
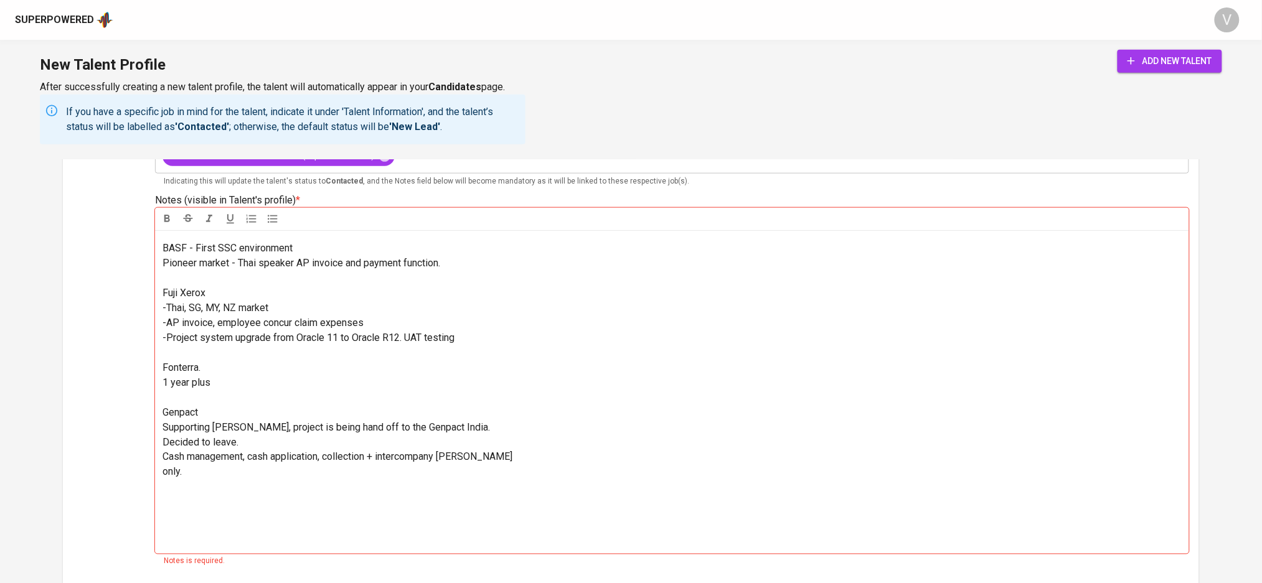
click at [163, 344] on span "- Malaysian Saimaese, Speaks Thai English and Malay. Comunication skills are de…" at bounding box center [348, 241] width 372 height 206
click at [166, 334] on span "- Malaysian Saimaese, Speaks Thai English and Malay. Comunication skills are de…" at bounding box center [348, 241] width 372 height 206
click at [161, 336] on div "Vern Job Search Progress: - 2 ongoing with SSC OTC Covered for Rapsodo Finance …" at bounding box center [671, 392] width 1033 height 324
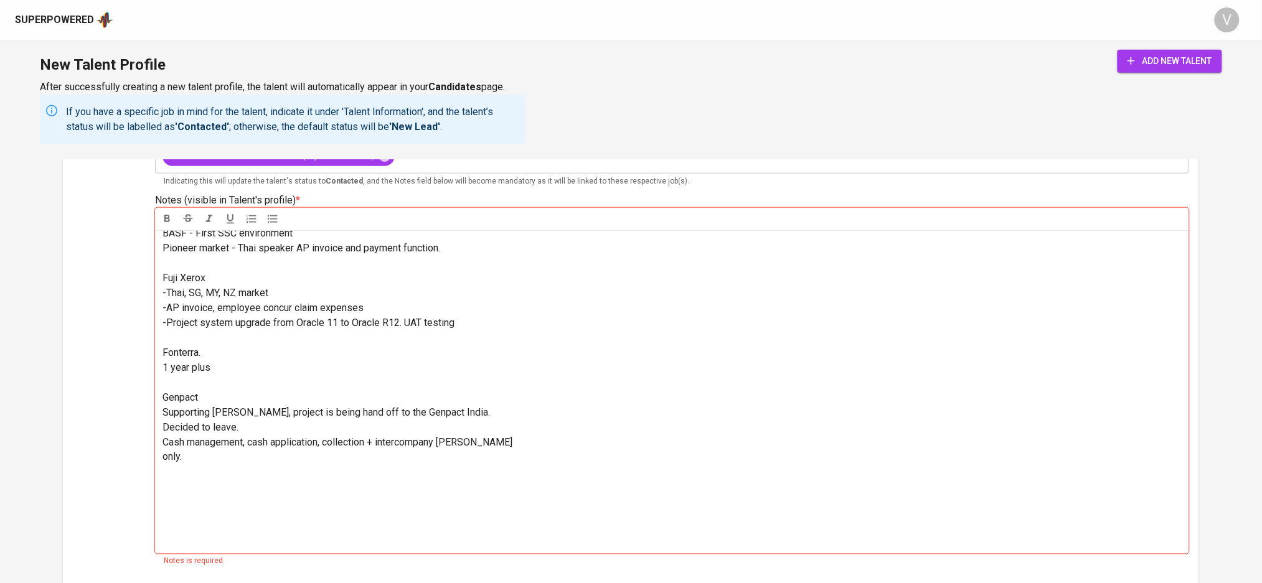
click at [164, 319] on span "- Malaysian Saimaese, Speaks Thai English and Malay. Comunication skills are de…" at bounding box center [348, 233] width 372 height 191
click at [161, 337] on div "Vern Job Search Progress: - 2 ongoing with SSC OTC Covered for Rapsodo Finance …" at bounding box center [671, 392] width 1033 height 324
click at [161, 347] on div "Vern Job Search Progress: - 2 ongoing with SSC OTC Covered for Rapsodo Finance …" at bounding box center [671, 392] width 1033 height 324
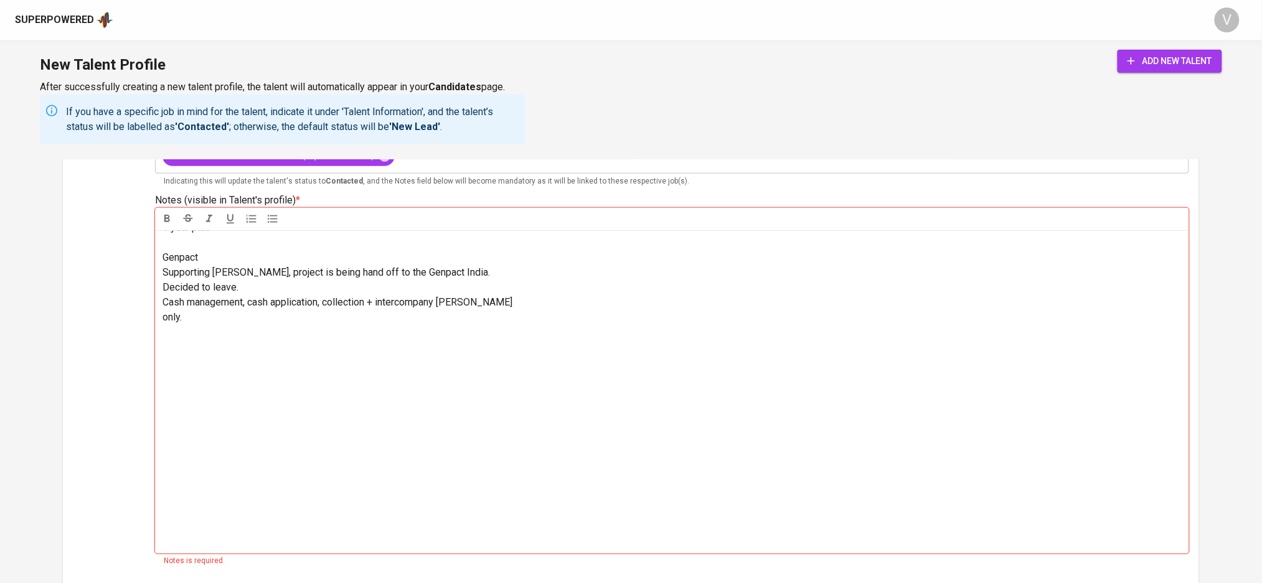
scroll to position [415, 0]
drag, startPoint x: 210, startPoint y: 347, endPoint x: 161, endPoint y: 322, distance: 55.1
click at [161, 322] on div "Vern Job Search Progress: - 2 ongoing with SSC OTC Covered for Rapsodo Finance …" at bounding box center [671, 392] width 1033 height 324
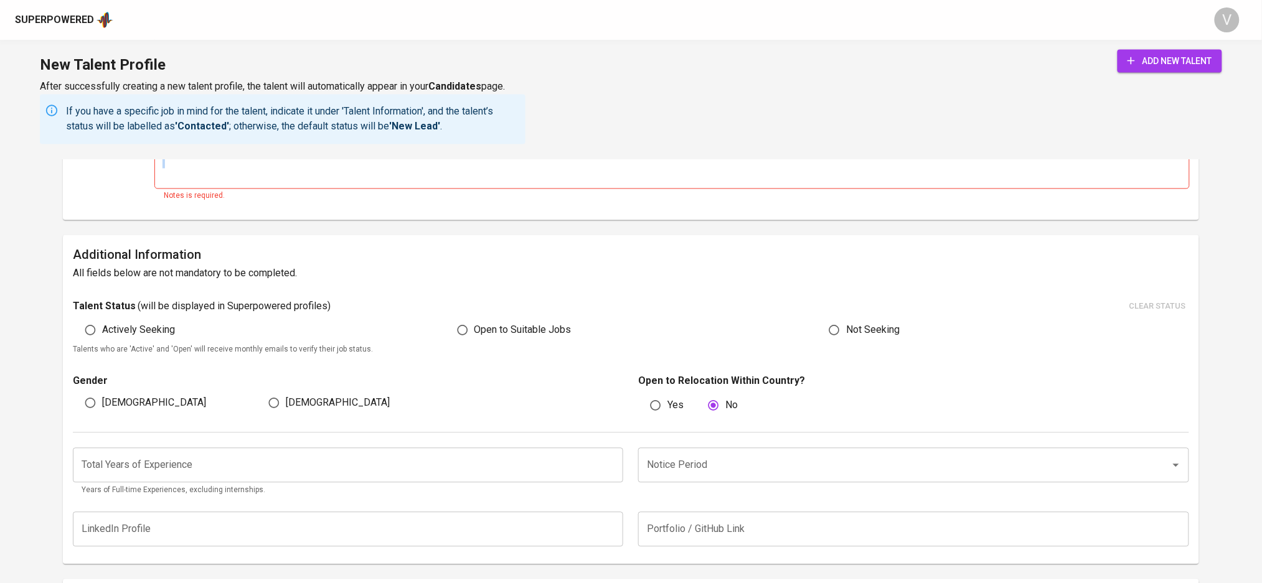
scroll to position [1000, 0]
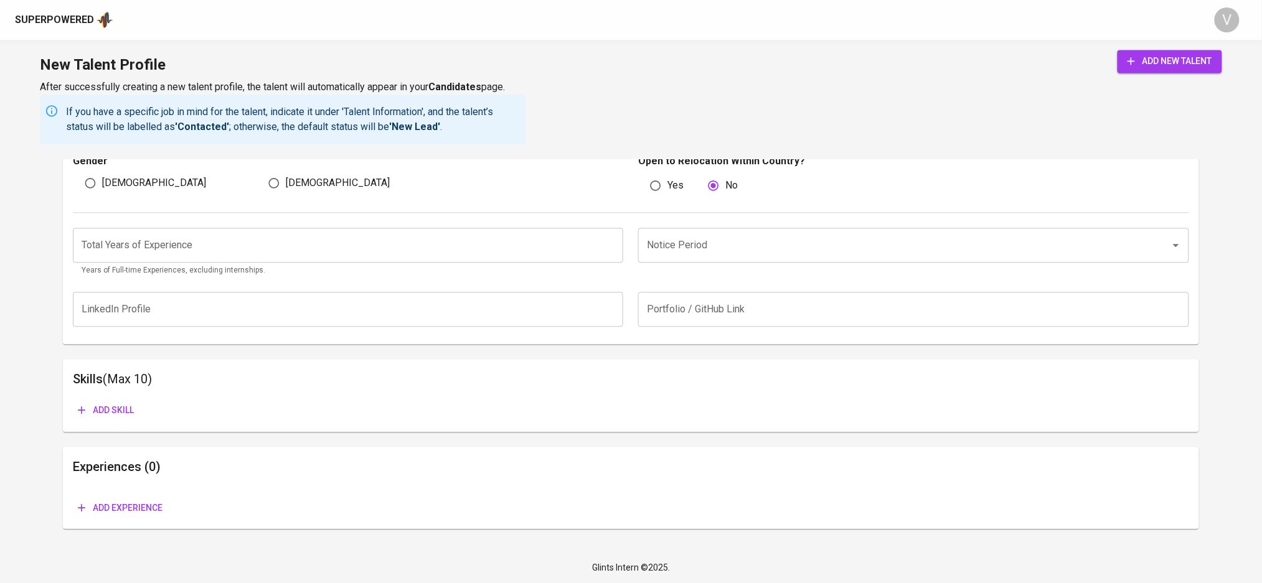
drag, startPoint x: 221, startPoint y: 332, endPoint x: 265, endPoint y: 604, distance: 275.6
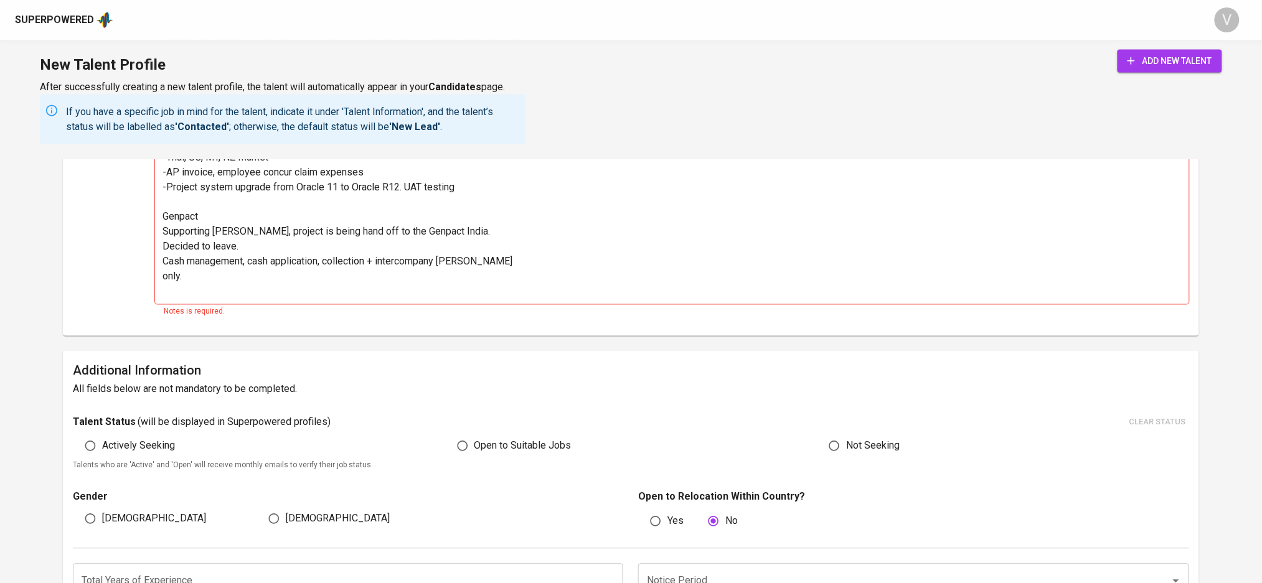
click at [465, 448] on div "Talent Status ( will be displayed in Superpowered profiles ) clear status Activ…" at bounding box center [631, 443] width 1116 height 60
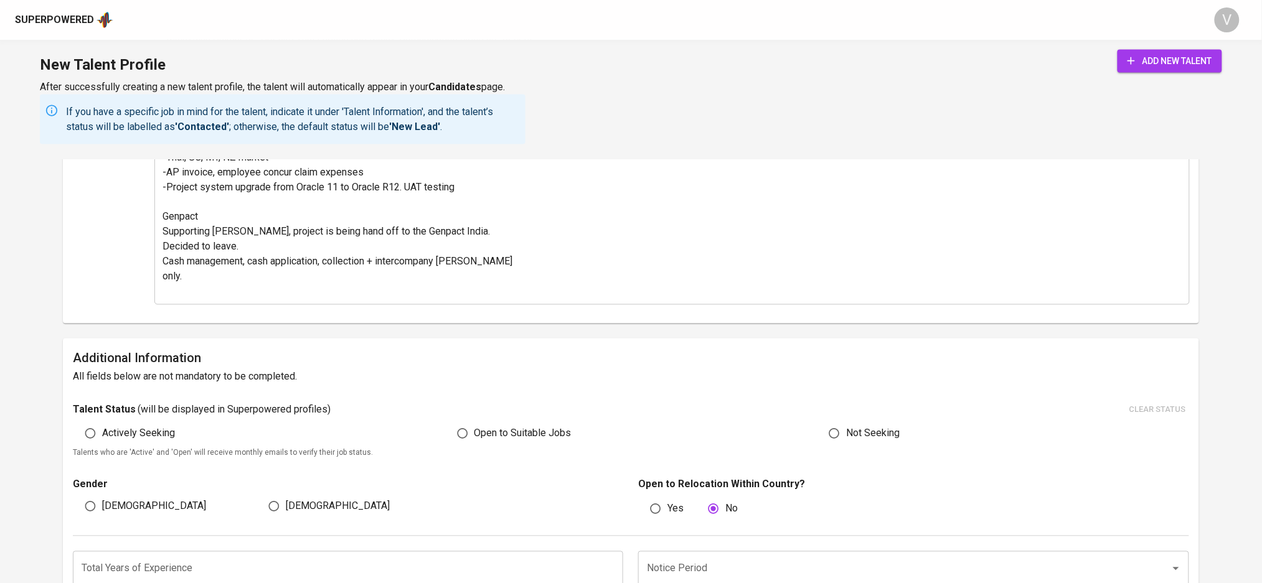
click at [172, 445] on label "Actively Seeking" at bounding box center [126, 434] width 96 height 24
click at [102, 445] on input "Actively Seeking" at bounding box center [90, 434] width 24 height 24
radio input "true"
click at [167, 437] on span "Actively Seeking" at bounding box center [138, 433] width 73 height 15
click at [102, 437] on input "Actively Seeking" at bounding box center [90, 434] width 24 height 24
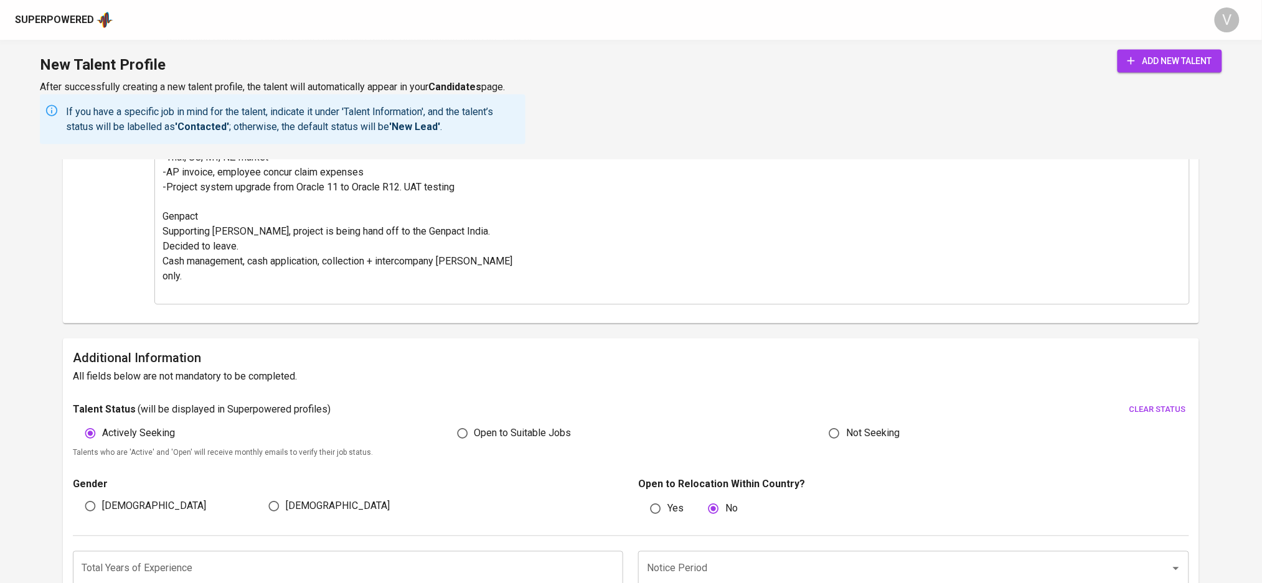
click at [282, 513] on input "Female" at bounding box center [274, 507] width 24 height 24
radio input "true"
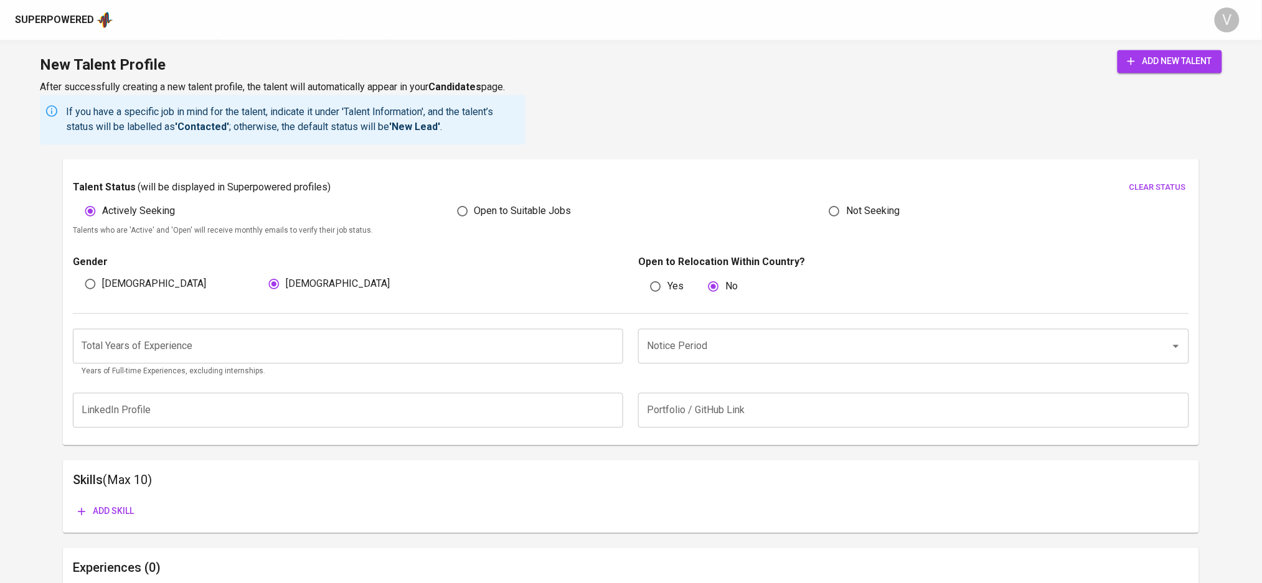
scroll to position [989, 0]
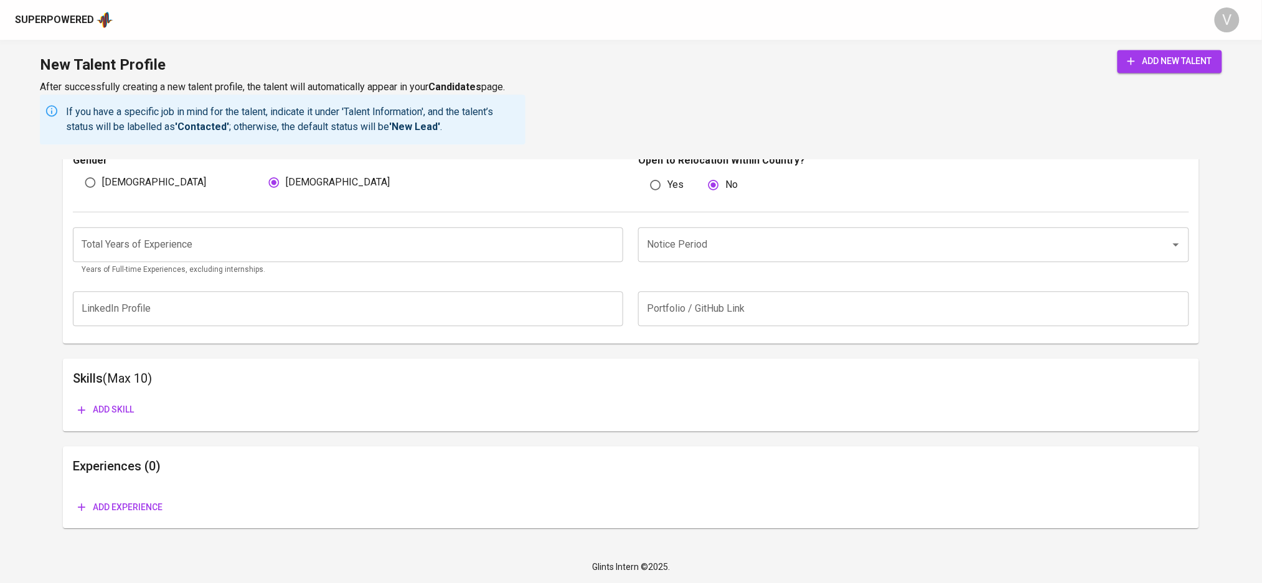
click at [692, 252] on input "Notice Period" at bounding box center [896, 245] width 504 height 24
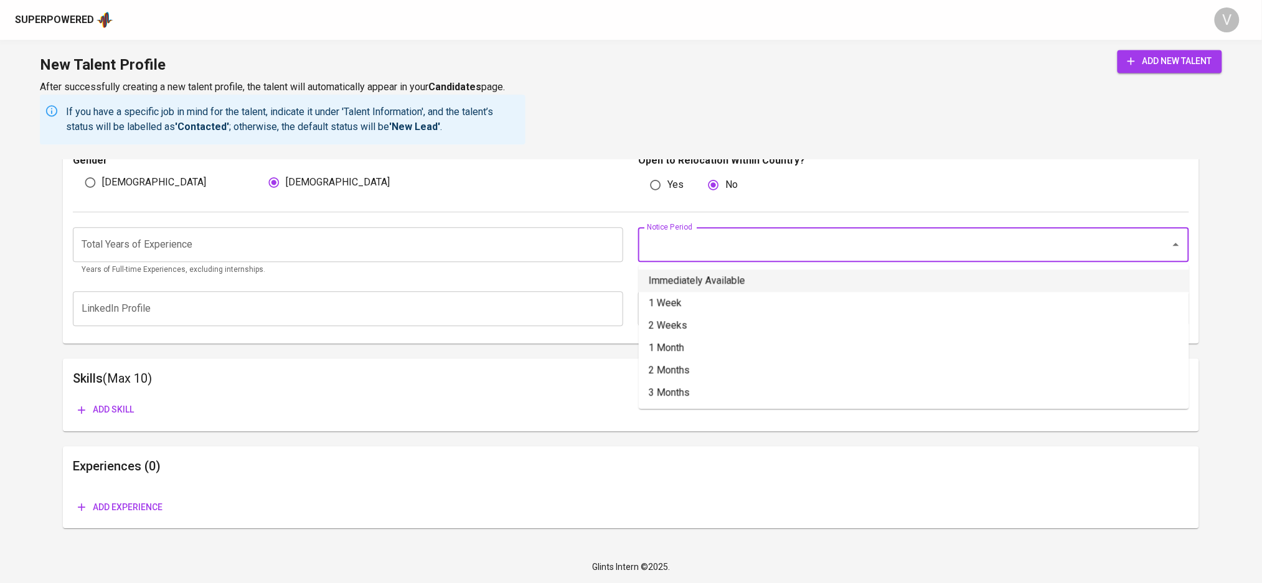
click at [702, 286] on li "Immediately Available" at bounding box center [914, 281] width 550 height 22
type input "Immediately Available"
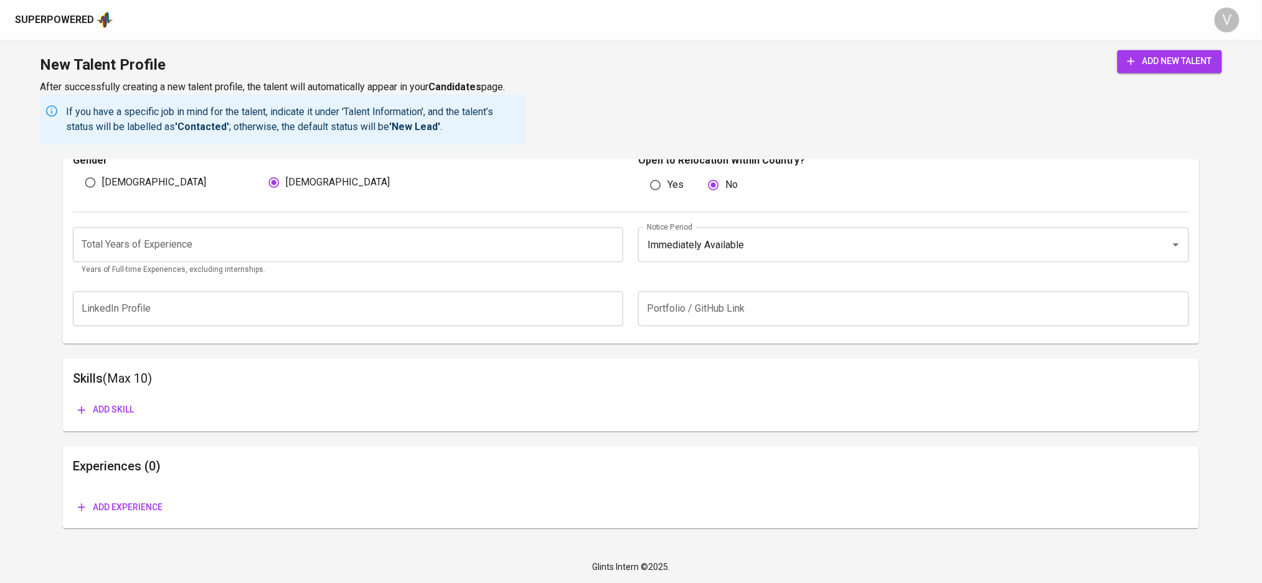
click at [430, 250] on input "number" at bounding box center [348, 244] width 550 height 35
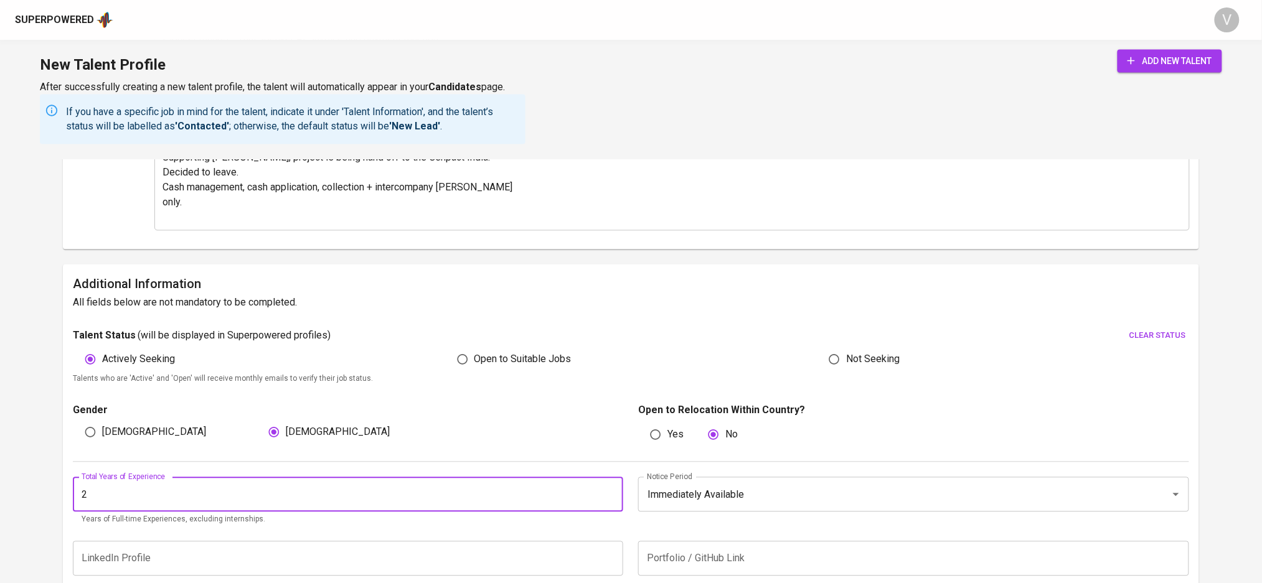
scroll to position [822, 0]
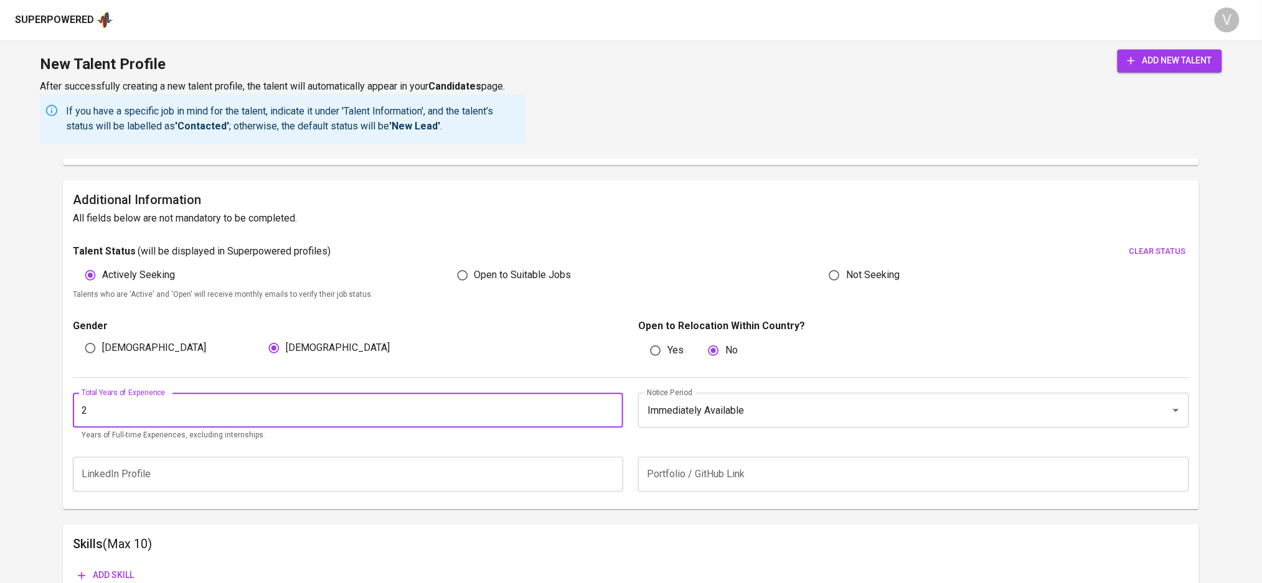
drag, startPoint x: 221, startPoint y: 410, endPoint x: 78, endPoint y: 407, distance: 142.6
click at [78, 407] on input "2" at bounding box center [348, 410] width 550 height 35
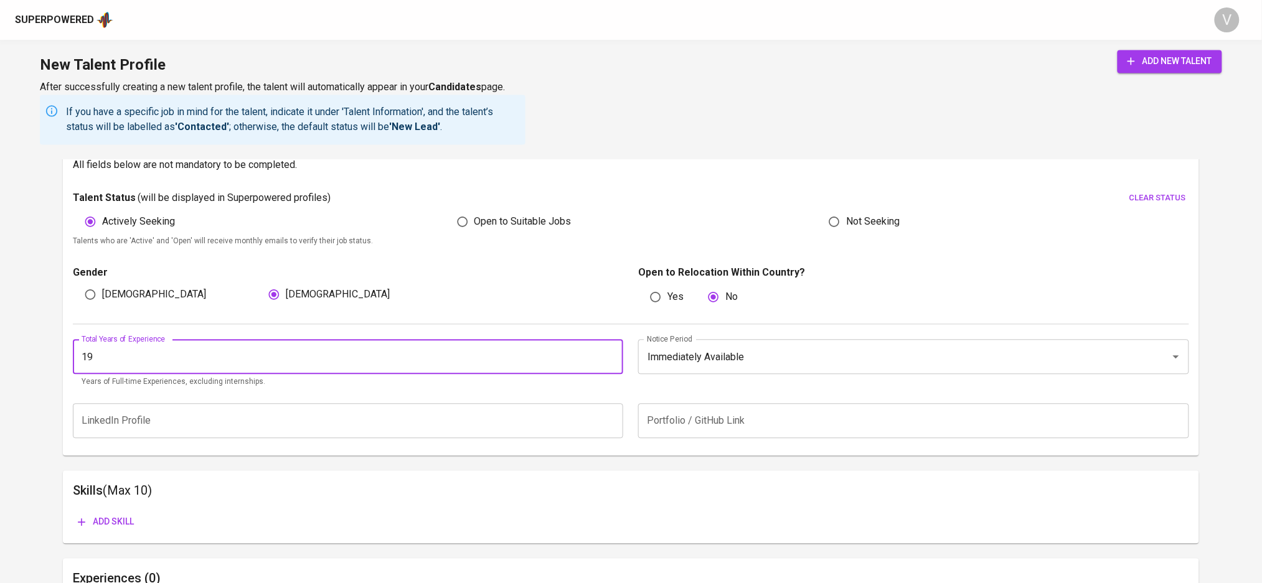
scroll to position [905, 0]
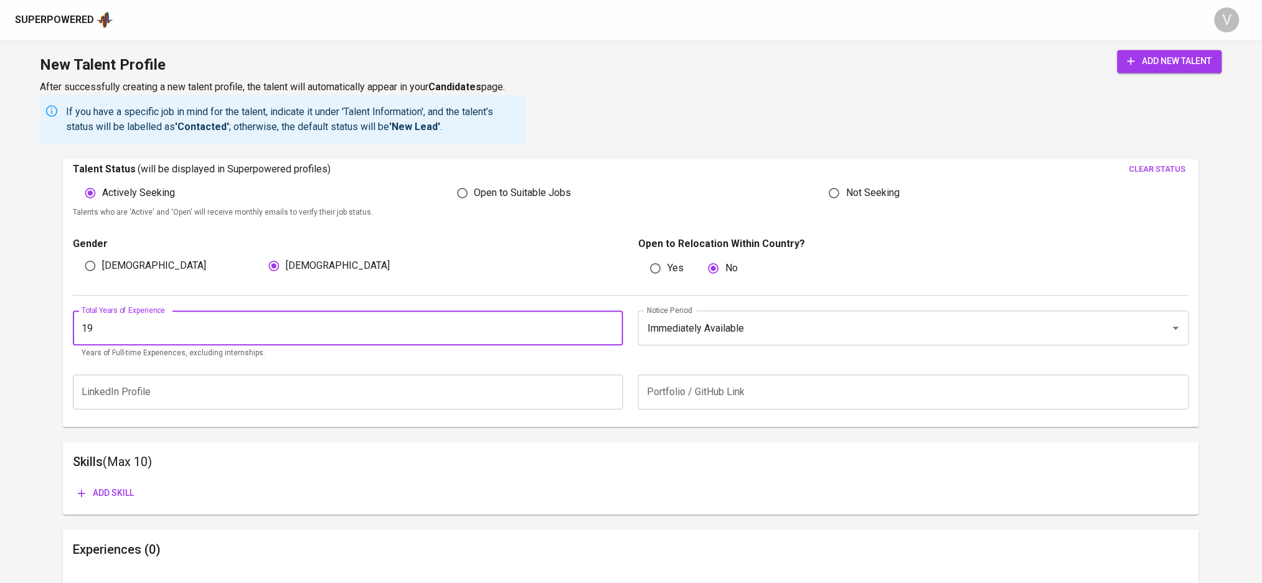
type input "19"
click at [329, 387] on input "text" at bounding box center [348, 392] width 550 height 35
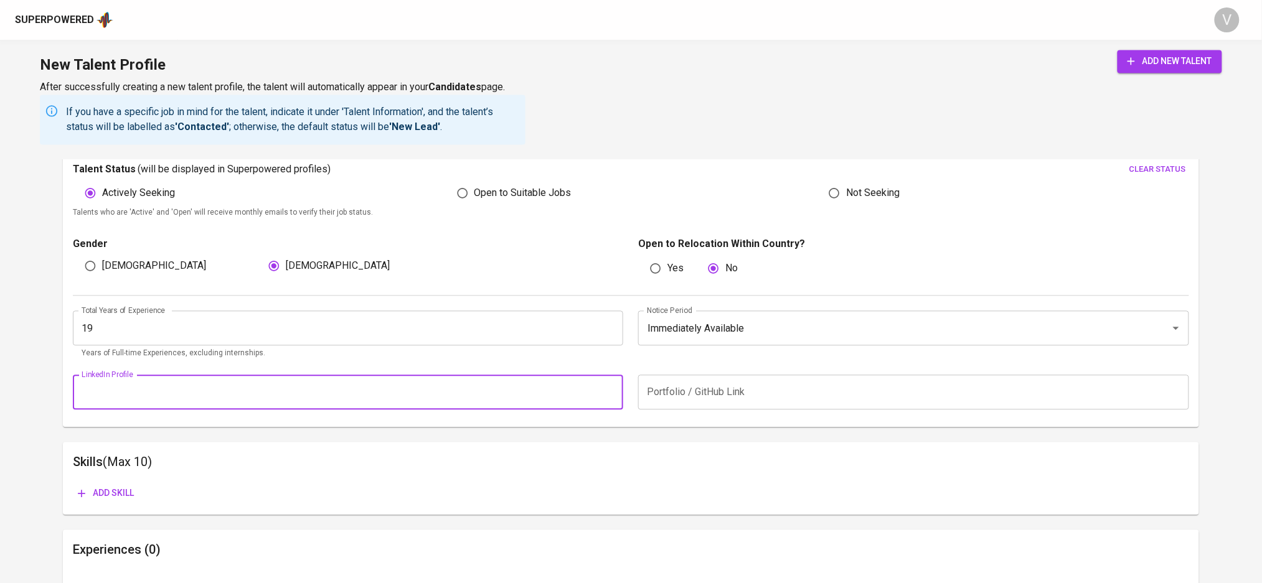
scroll to position [989, 0]
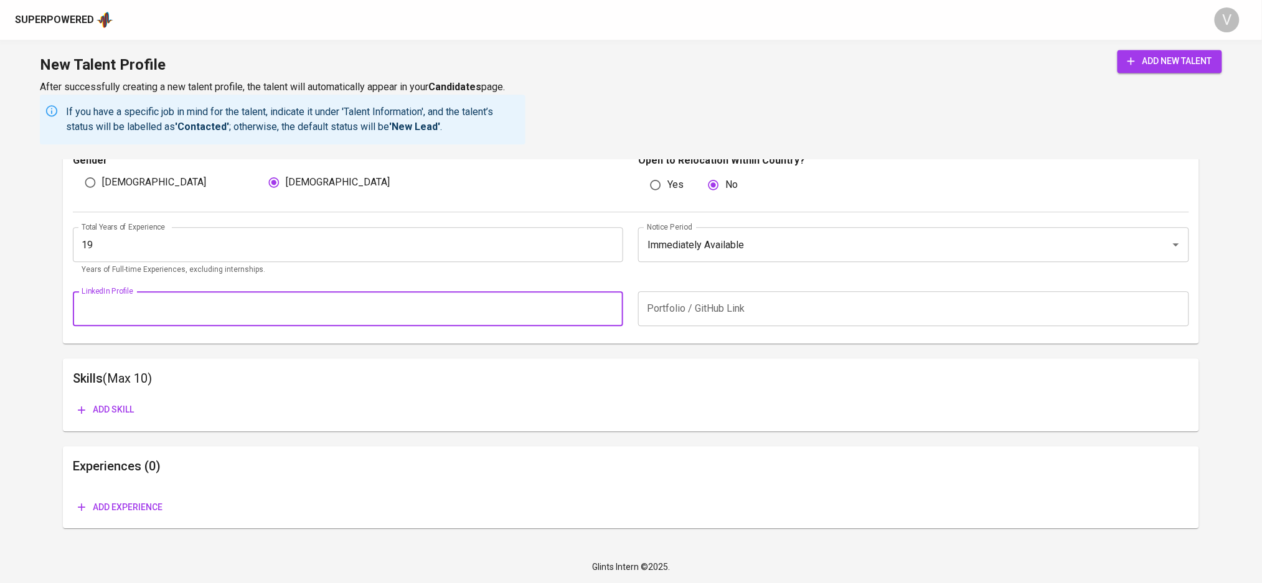
click at [88, 408] on span "Add skill" at bounding box center [106, 410] width 56 height 16
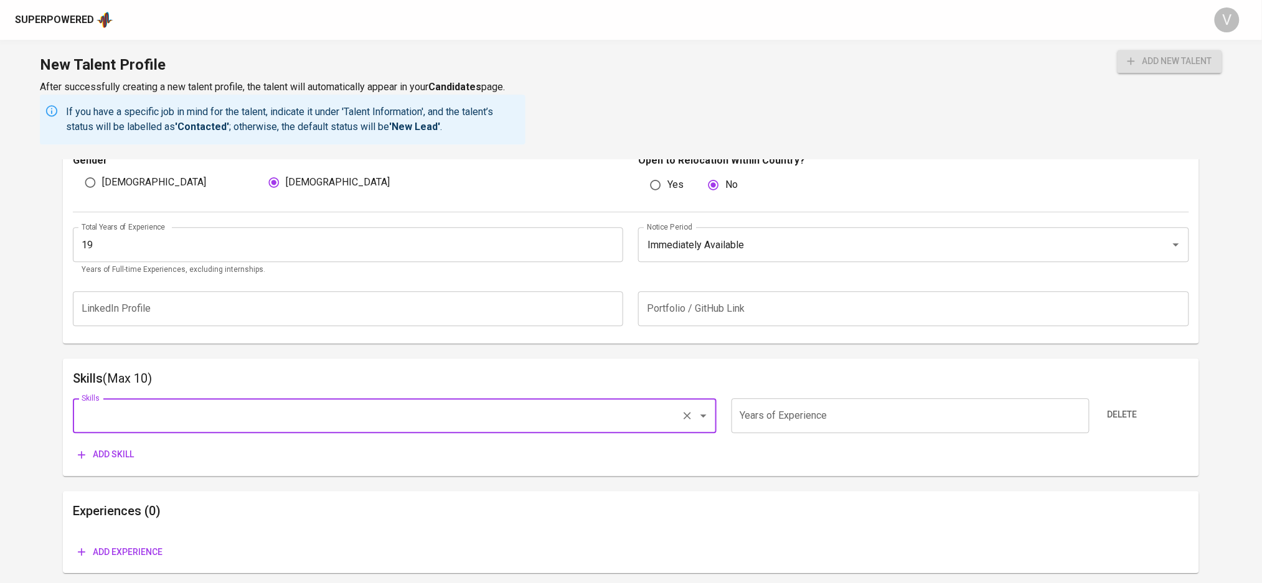
type input "R"
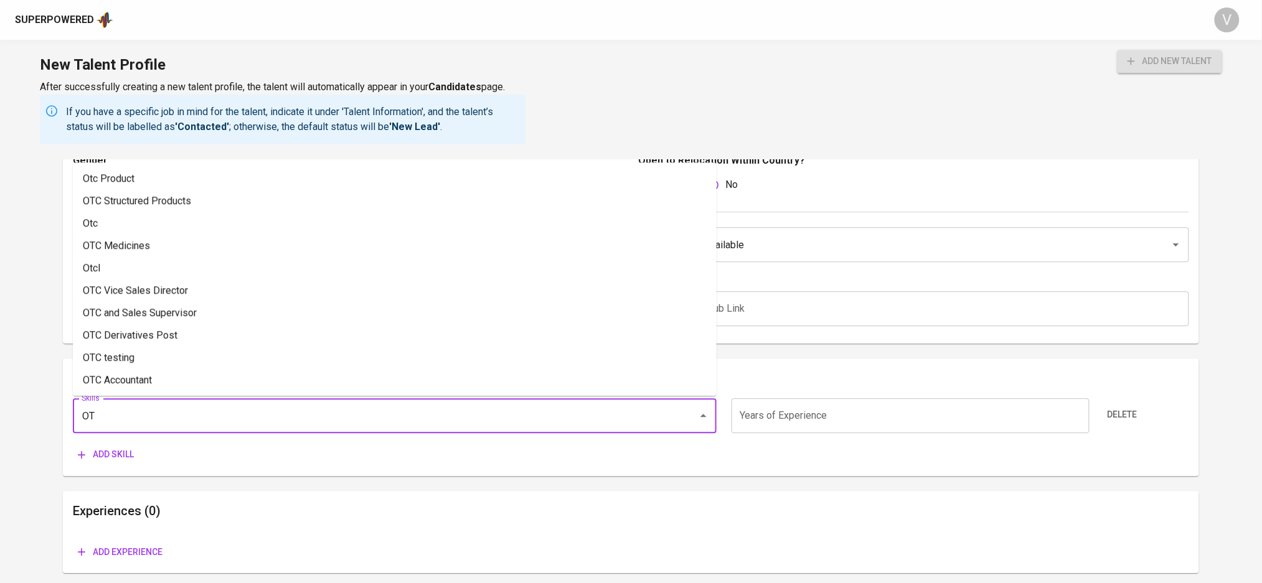
type input "O"
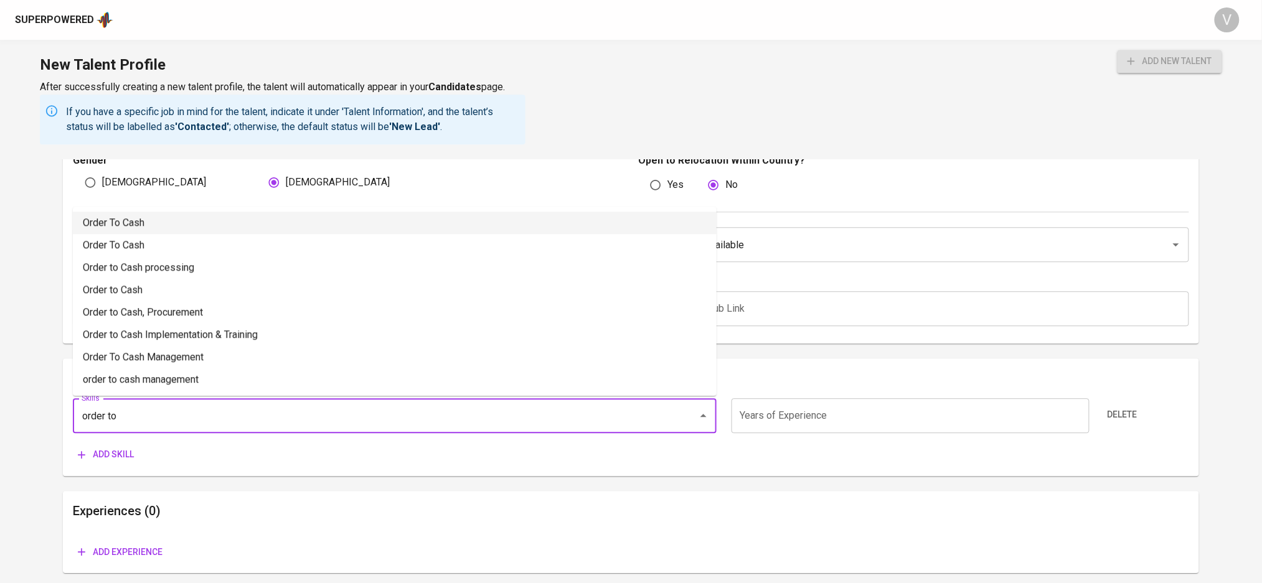
click at [202, 225] on li "Order To Cash" at bounding box center [395, 223] width 644 height 22
type input "Order To Cash"
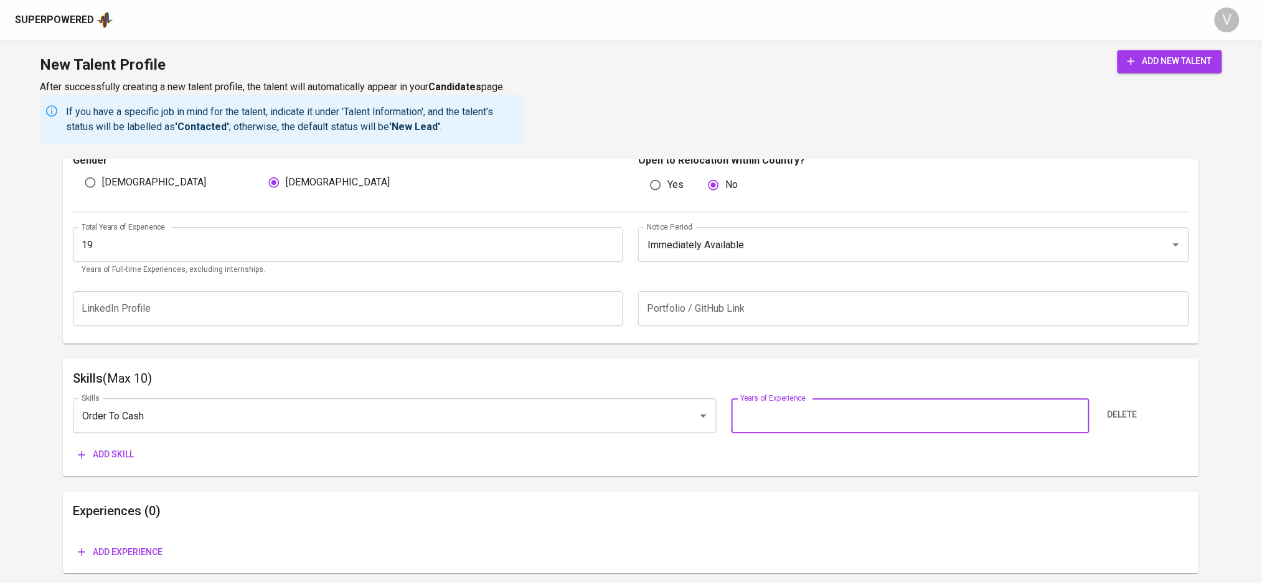
click at [817, 415] on input "number" at bounding box center [911, 415] width 358 height 35
type input "6"
click at [113, 447] on span "Add skill" at bounding box center [106, 455] width 56 height 16
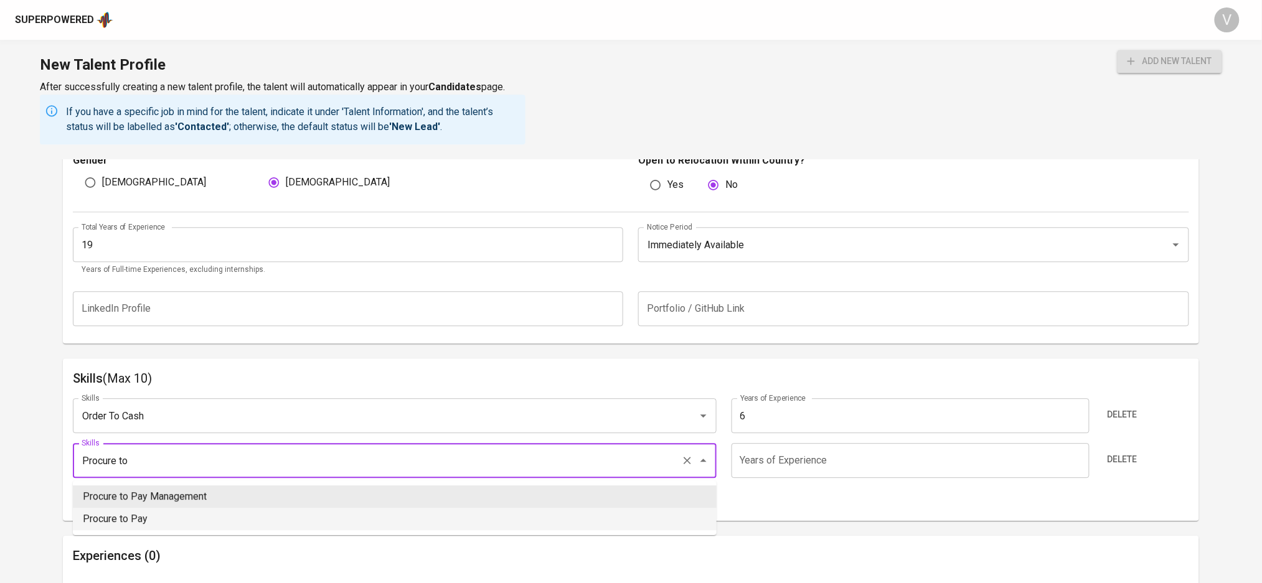
click at [183, 523] on li "Procure to Pay" at bounding box center [395, 519] width 644 height 22
type input "Procure to Pay"
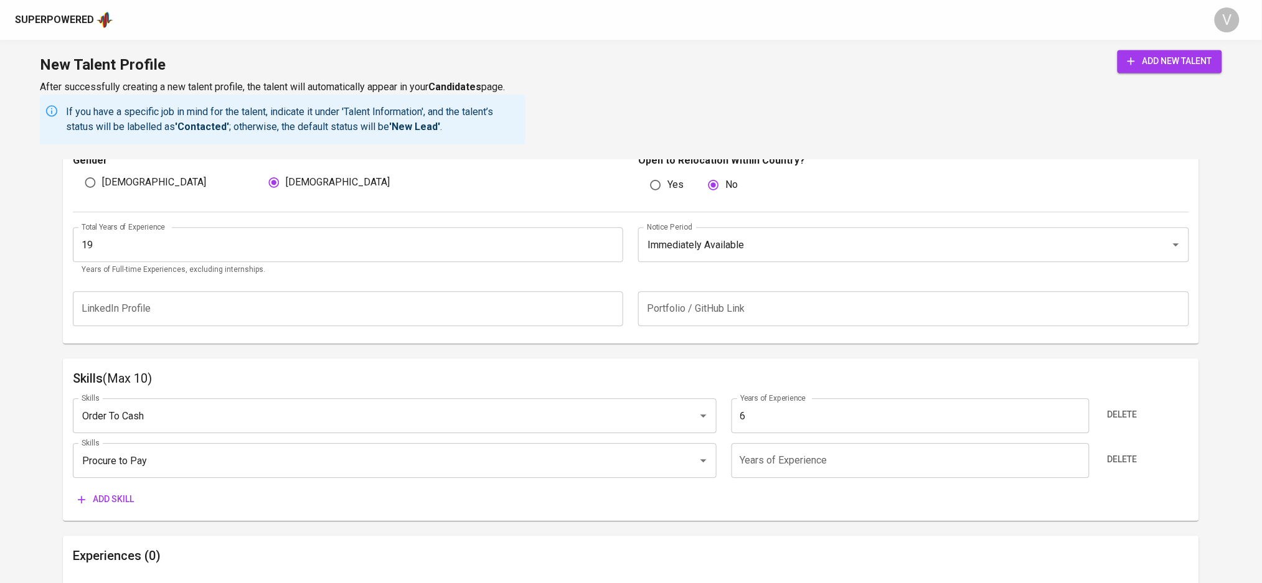
click at [780, 465] on input "number" at bounding box center [911, 460] width 358 height 35
type input "10"
click at [115, 491] on button "Add skill" at bounding box center [106, 499] width 66 height 23
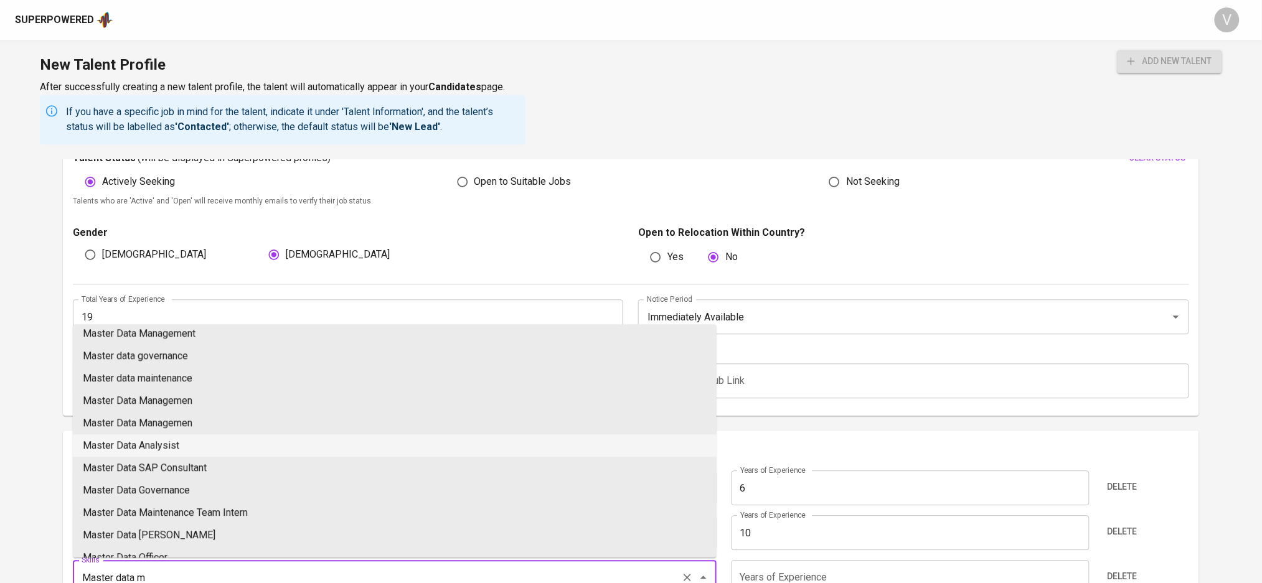
scroll to position [0, 0]
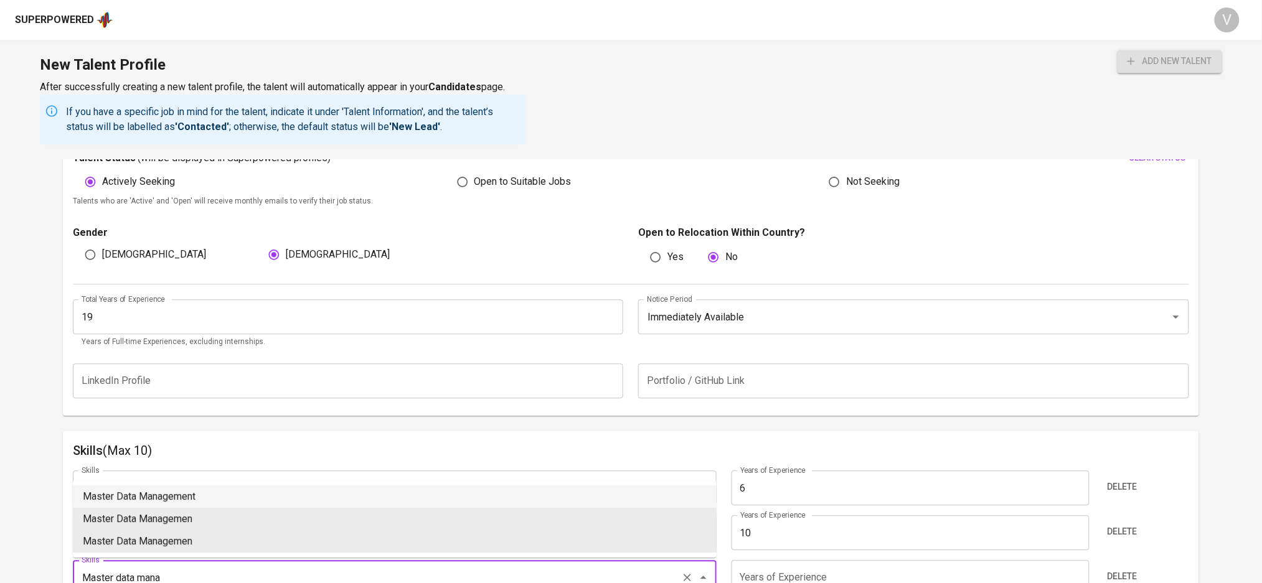
click at [279, 488] on li "Master Data Management" at bounding box center [395, 497] width 644 height 22
type input "Master Data Management"
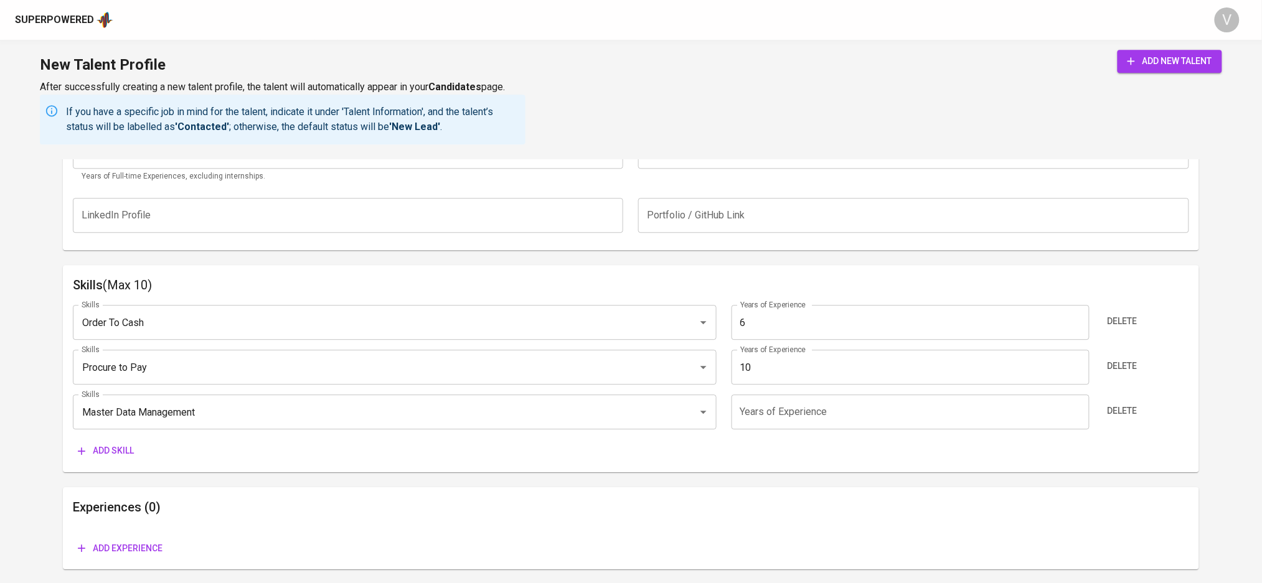
click at [805, 421] on input "number" at bounding box center [911, 412] width 358 height 35
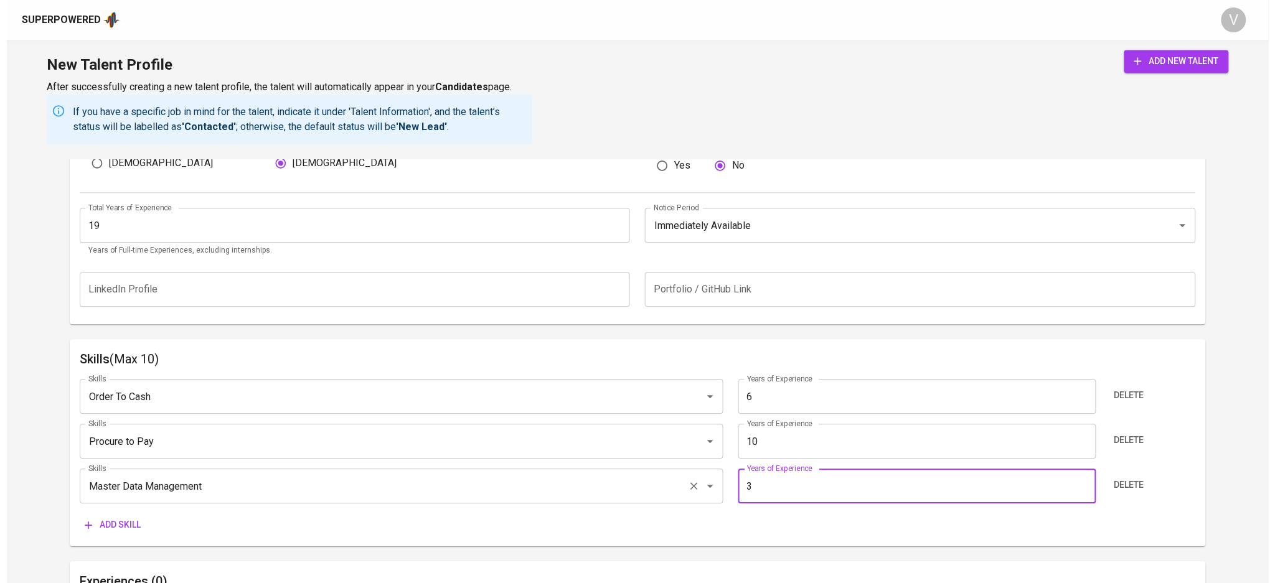
scroll to position [1122, 0]
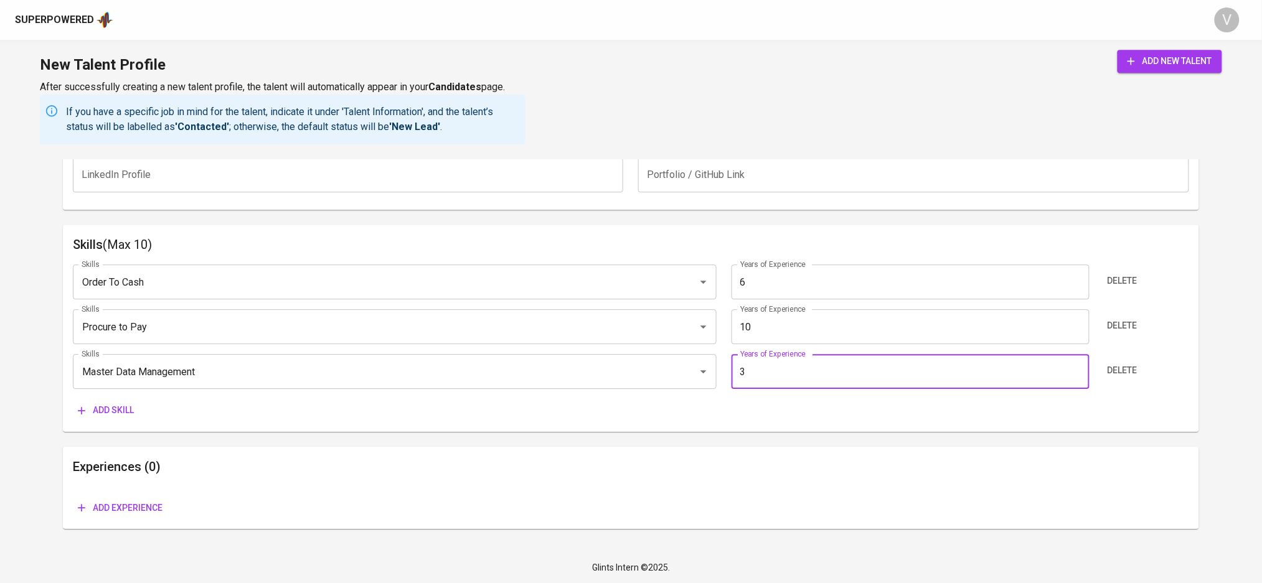
type input "3"
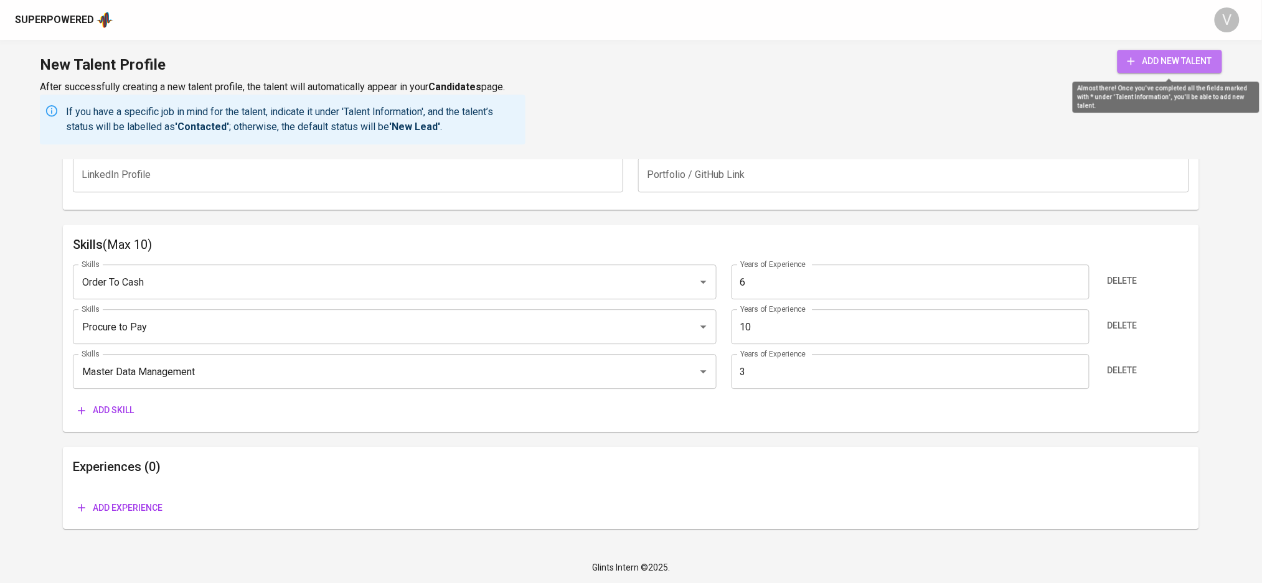
click at [1152, 71] on button "add new talent" at bounding box center [1170, 61] width 105 height 23
type input "Procure to Pay"
type input "10"
type input "Order To Cash"
type input "6"
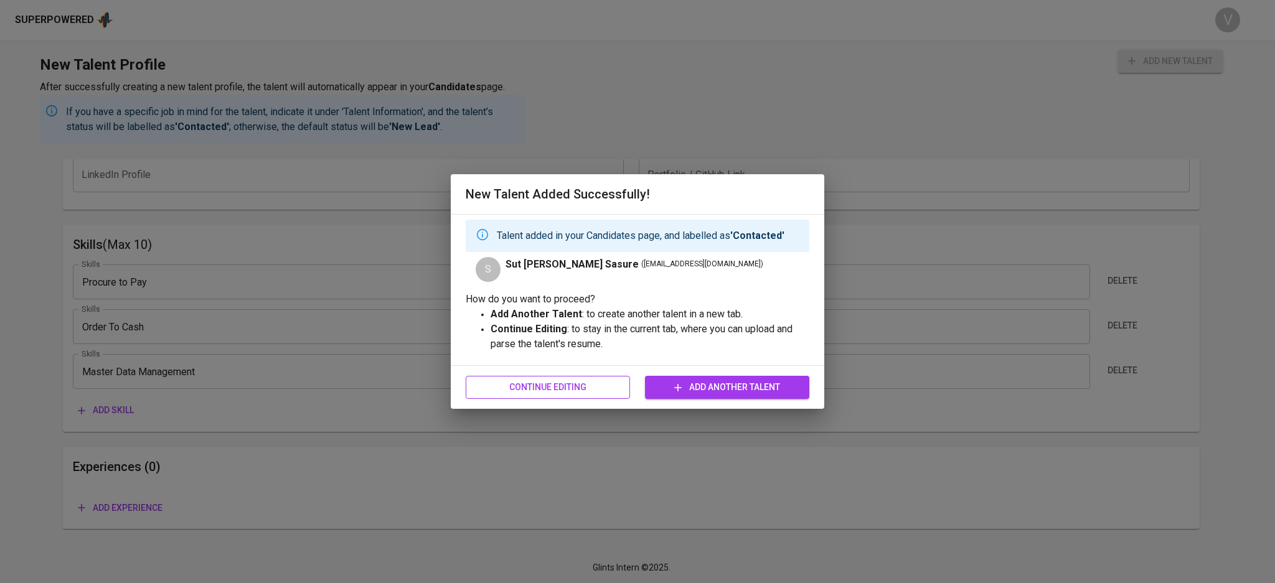
click at [595, 392] on span "Continue Editing" at bounding box center [548, 388] width 144 height 16
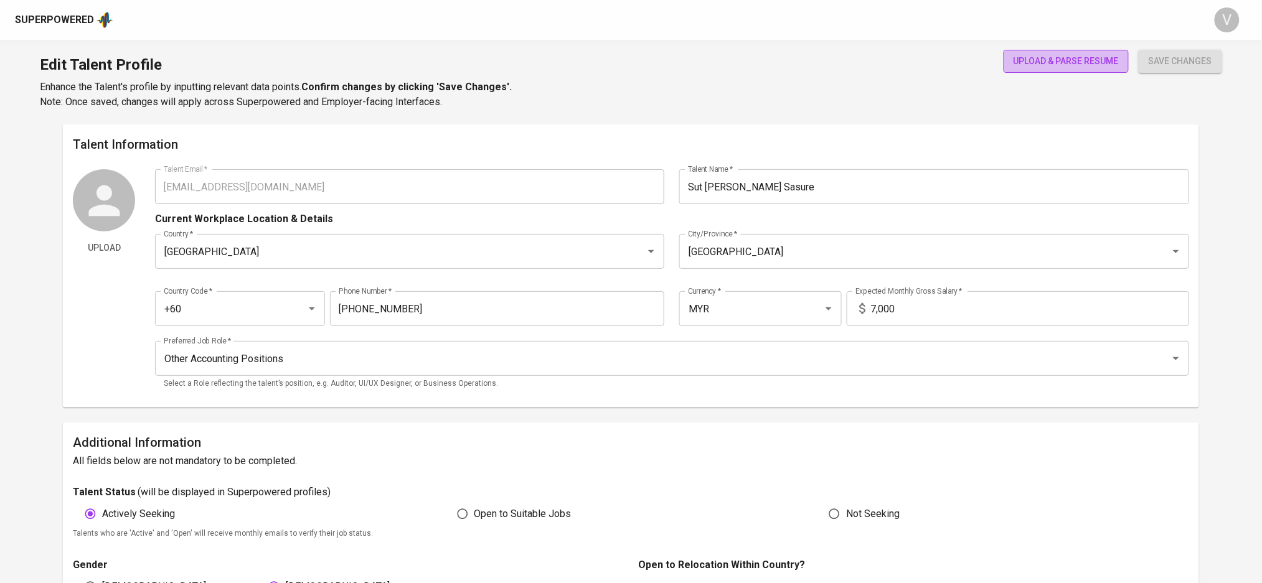
click at [1080, 51] on button "upload & parse resume" at bounding box center [1066, 61] width 125 height 23
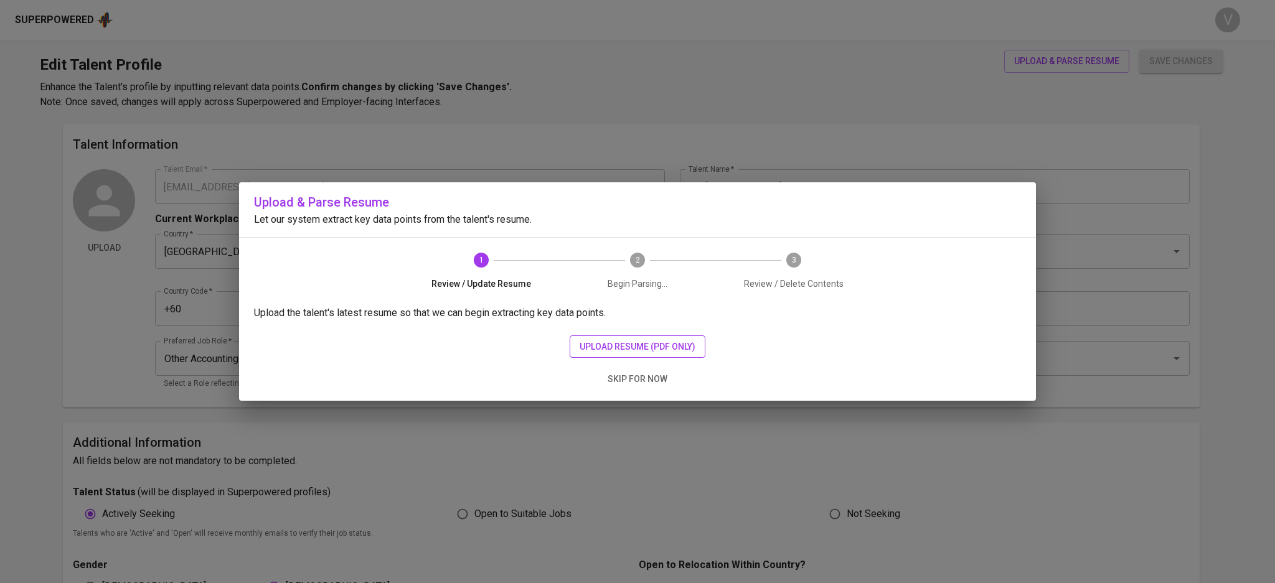
click at [593, 355] on button "upload resume (pdf only)" at bounding box center [638, 347] width 136 height 23
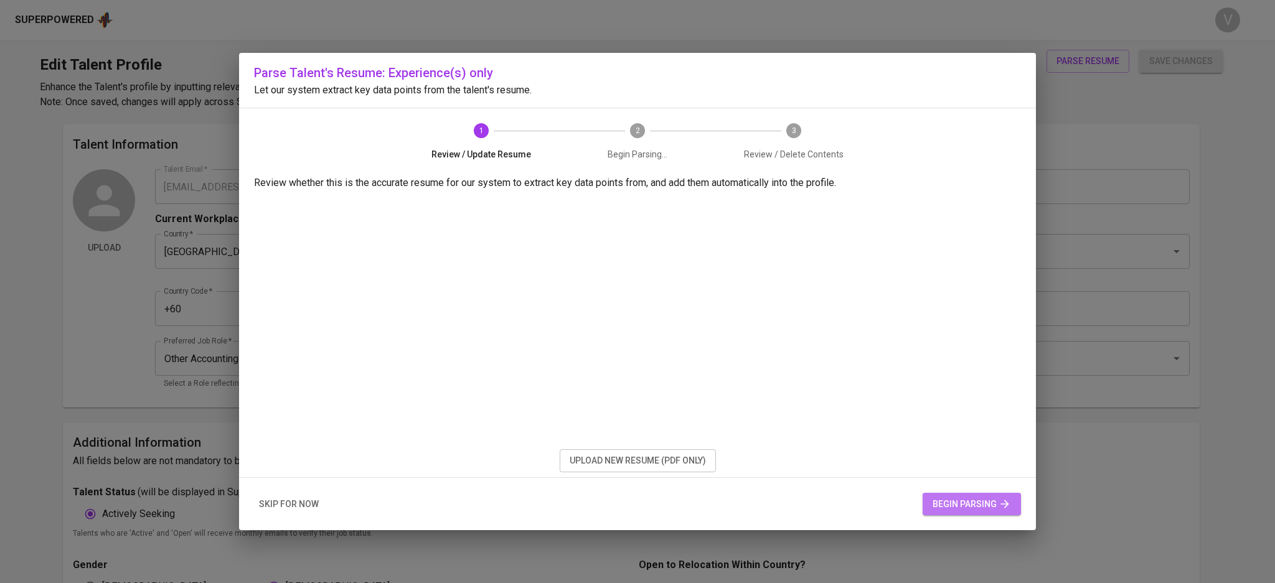
click at [943, 502] on span "begin parsing" at bounding box center [972, 505] width 78 height 16
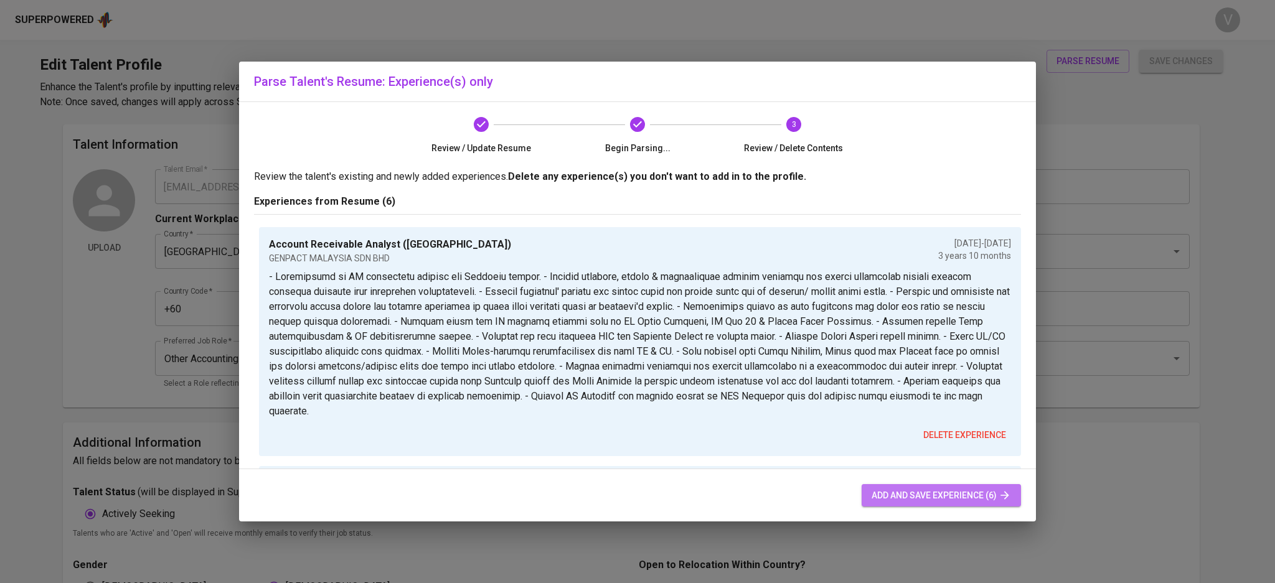
click at [900, 491] on span "add and save experience (6)" at bounding box center [941, 496] width 139 height 16
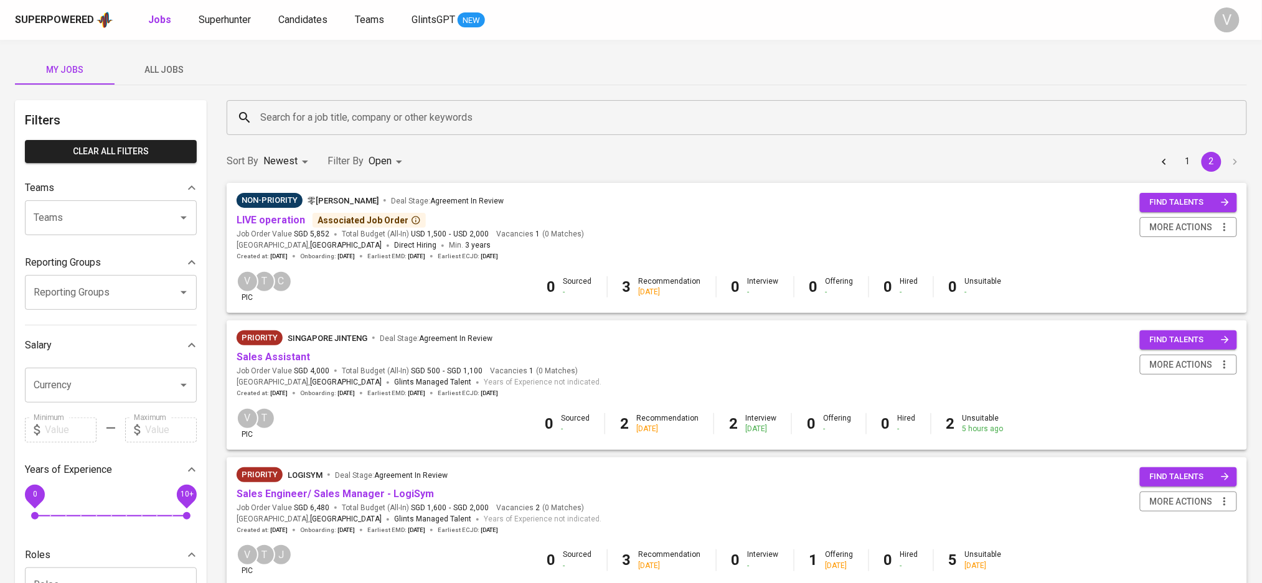
click at [297, 108] on input "Search for a job title, company or other keywords" at bounding box center [740, 118] width 966 height 24
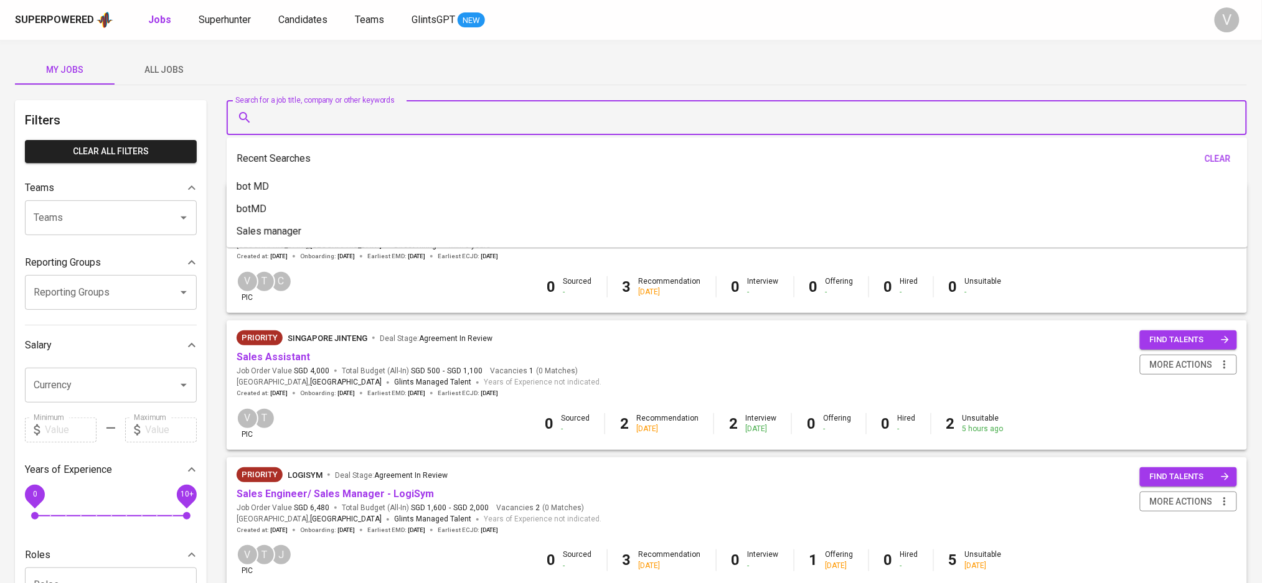
paste input "[EMAIL_ADDRESS][DOMAIN_NAME]"
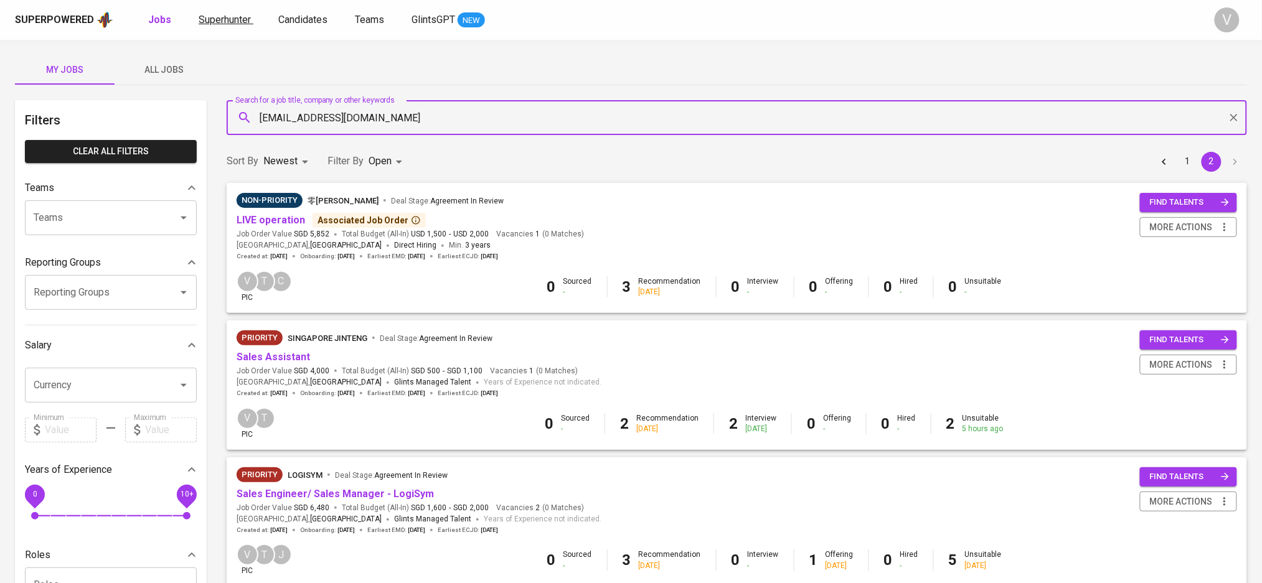
type input "[EMAIL_ADDRESS][DOMAIN_NAME]"
click at [225, 17] on span "Superhunter" at bounding box center [225, 20] width 52 height 12
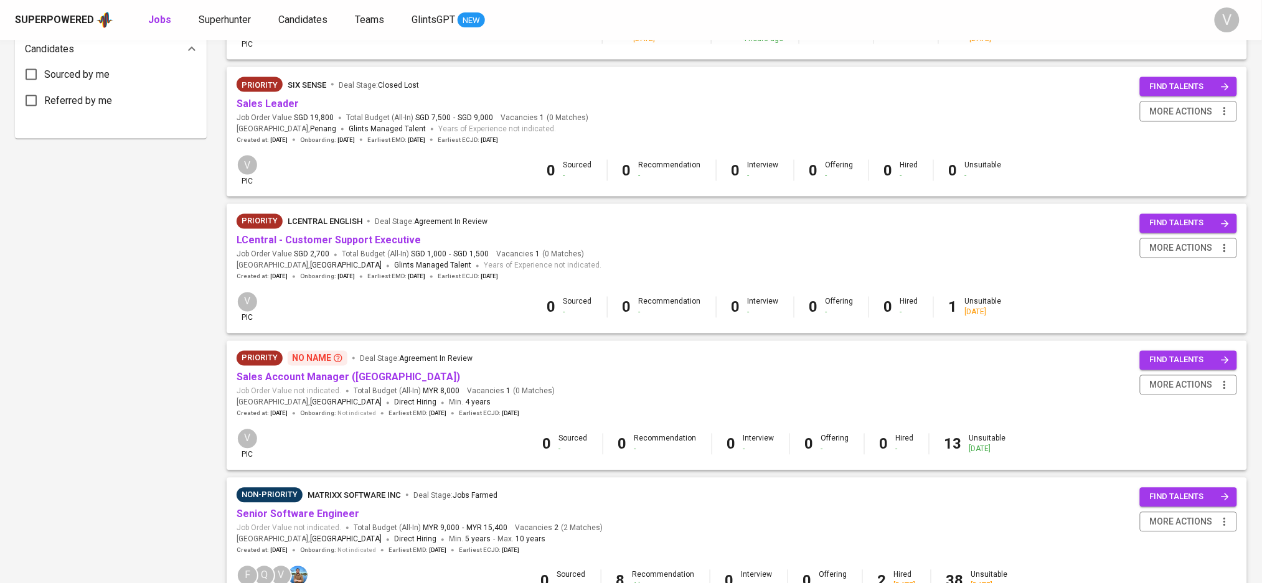
scroll to position [779, 0]
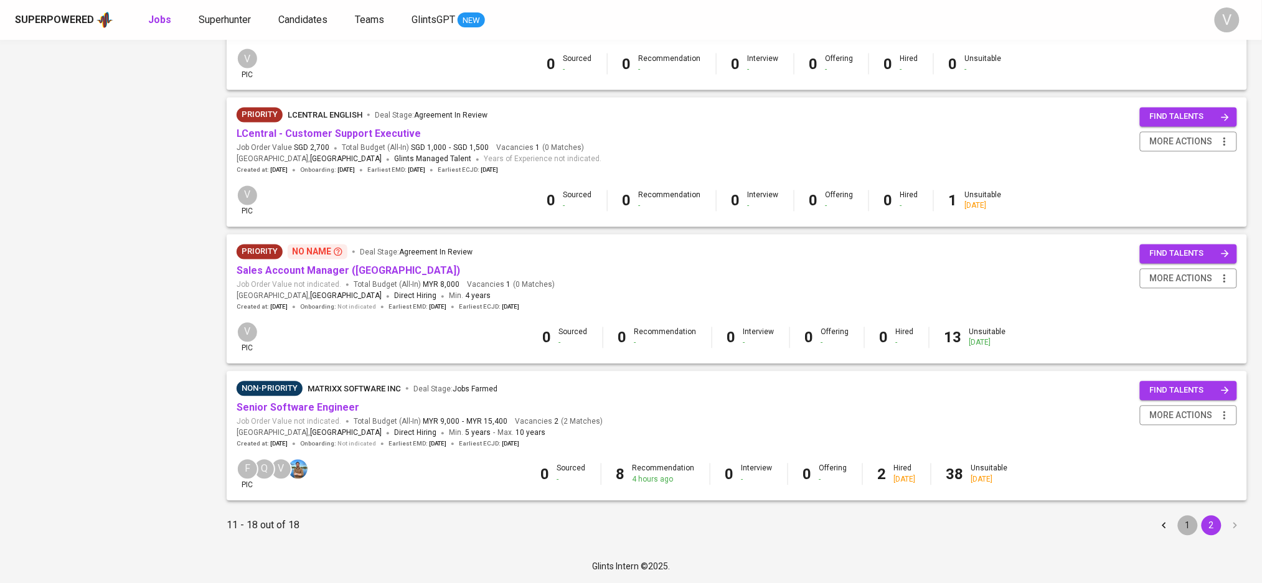
click at [1187, 528] on button "1" at bounding box center [1188, 526] width 20 height 20
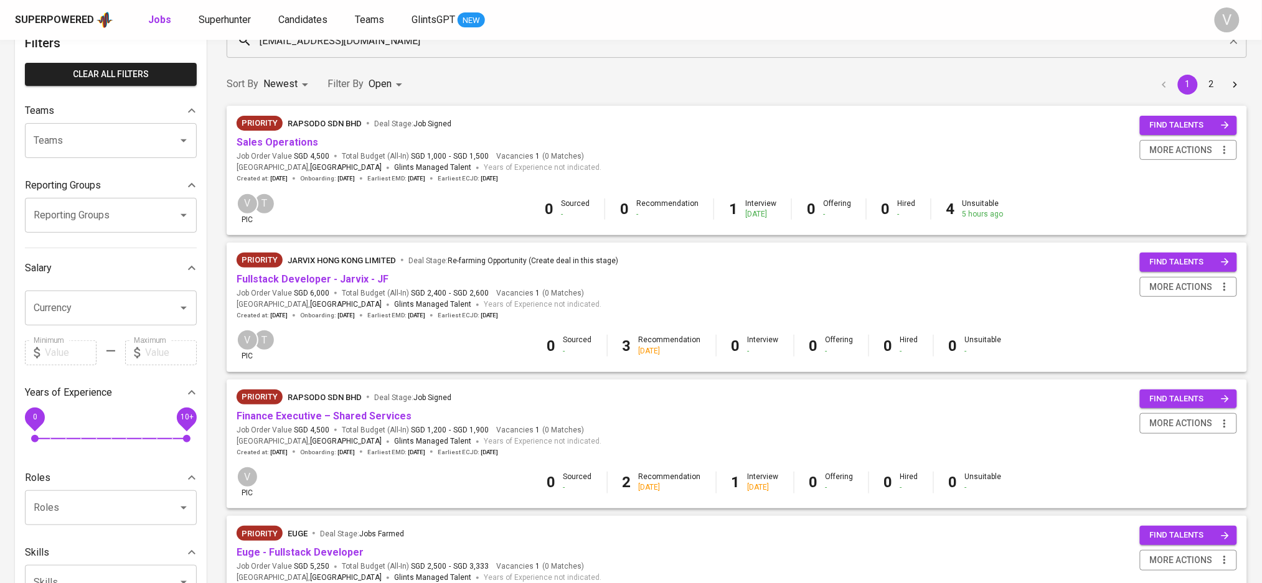
scroll to position [166, 0]
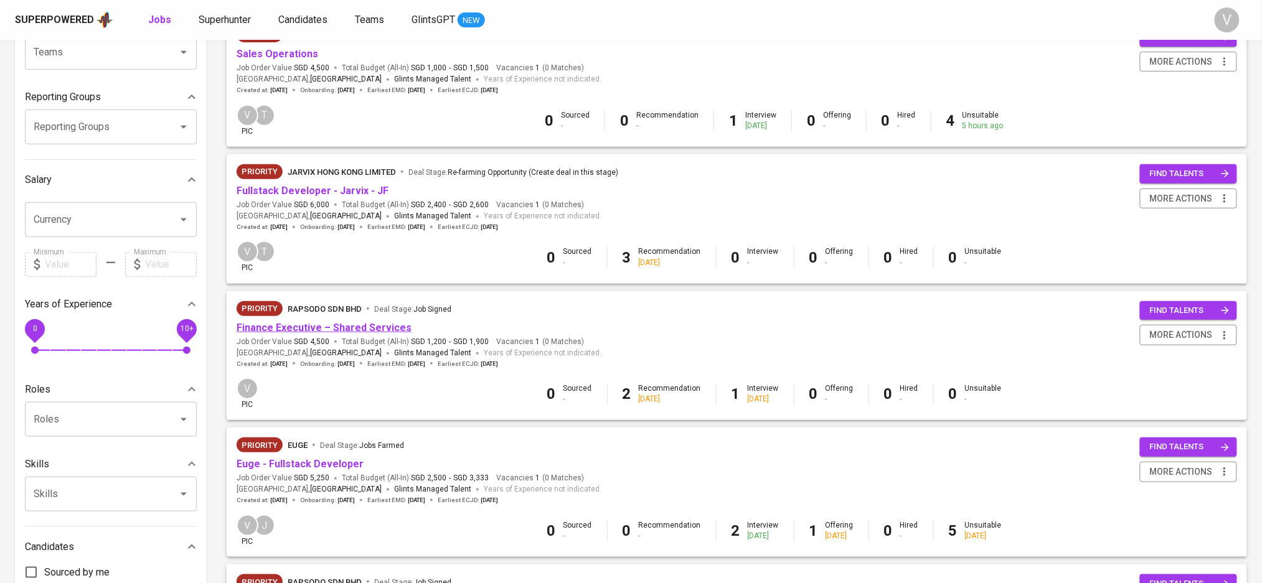
click at [313, 326] on link "Finance Executive – Shared Services" at bounding box center [324, 328] width 175 height 12
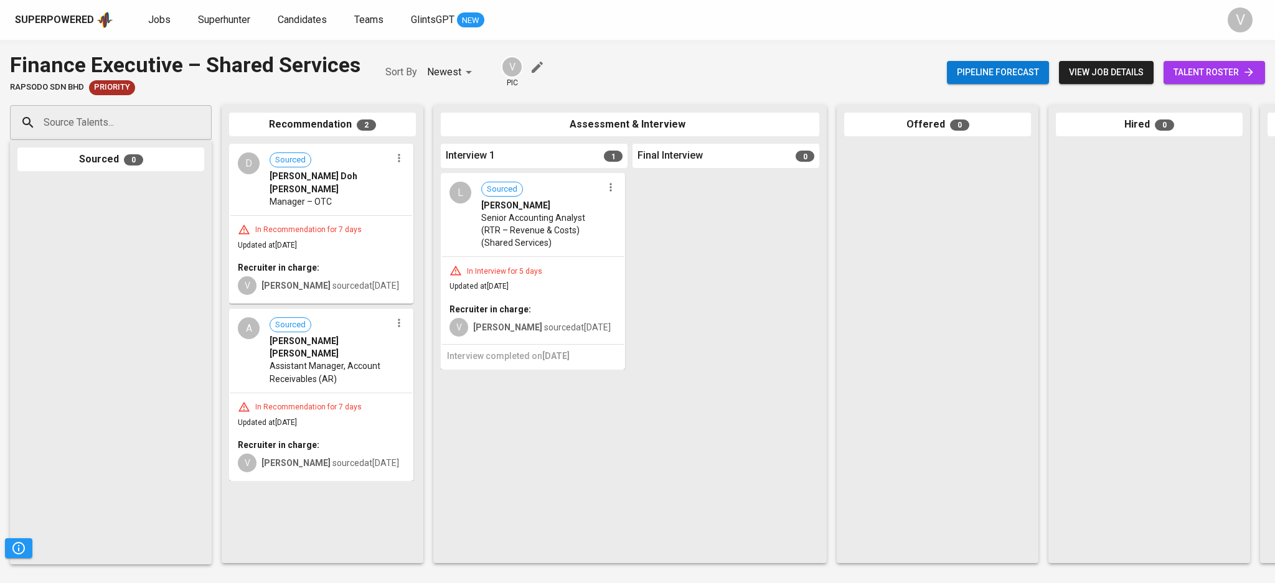
click at [133, 122] on input "Source Talents..." at bounding box center [105, 123] width 131 height 24
paste input "[EMAIL_ADDRESS][DOMAIN_NAME]"
type input "[EMAIL_ADDRESS][DOMAIN_NAME]"
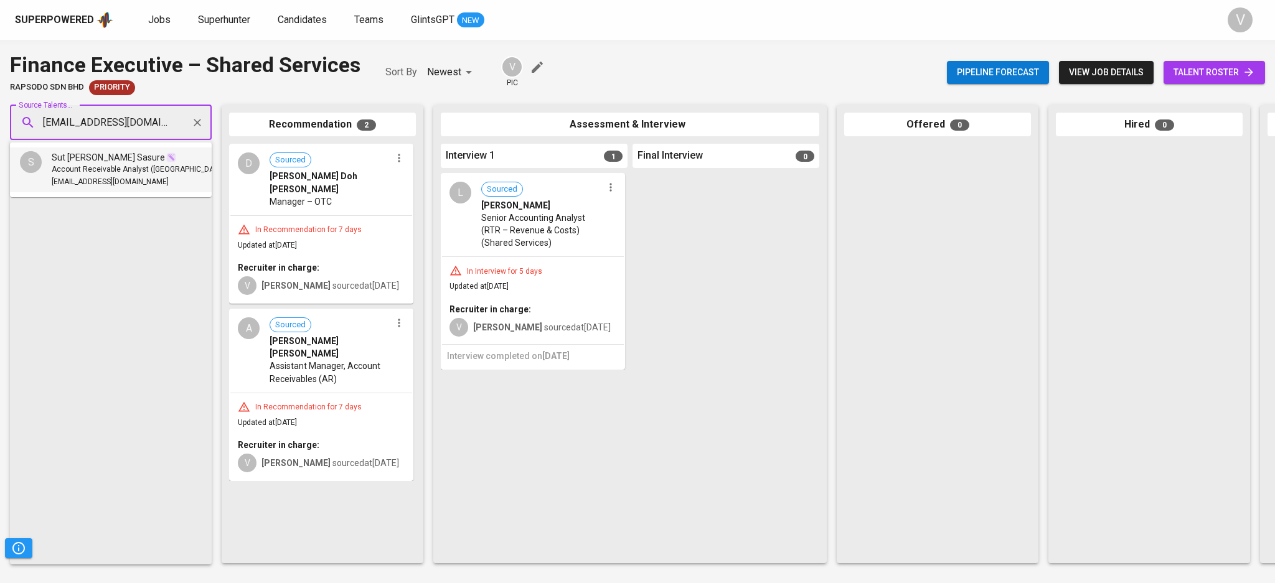
click at [88, 156] on span "Sut [PERSON_NAME] Sasure" at bounding box center [108, 157] width 113 height 12
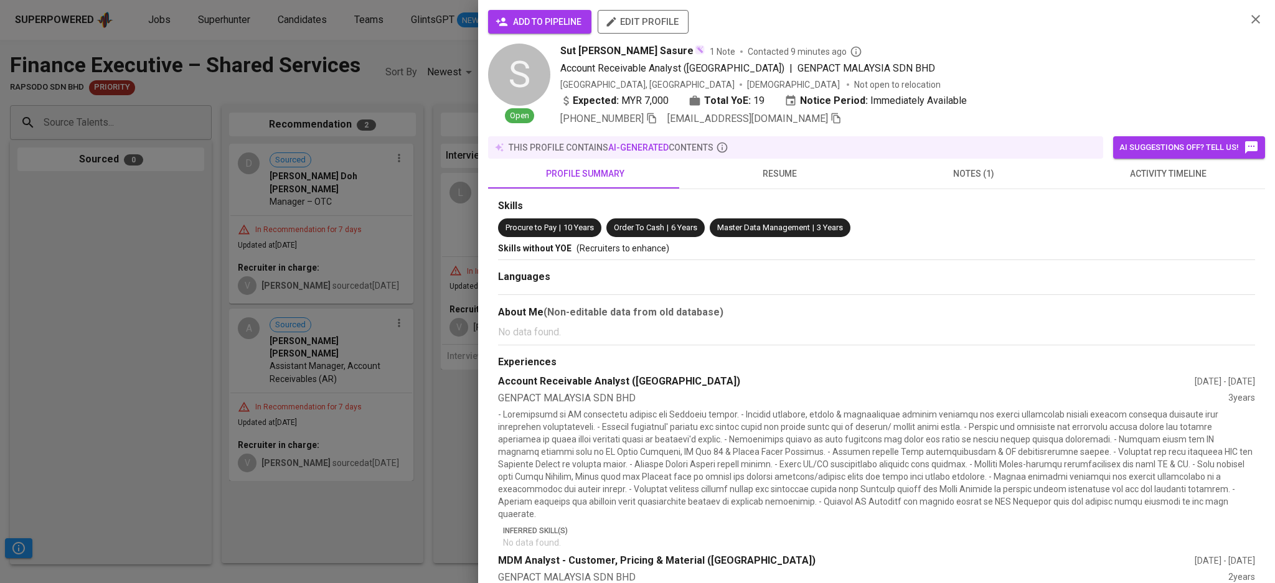
click at [553, 20] on span "add to pipeline" at bounding box center [539, 22] width 83 height 16
